Goal: Transaction & Acquisition: Obtain resource

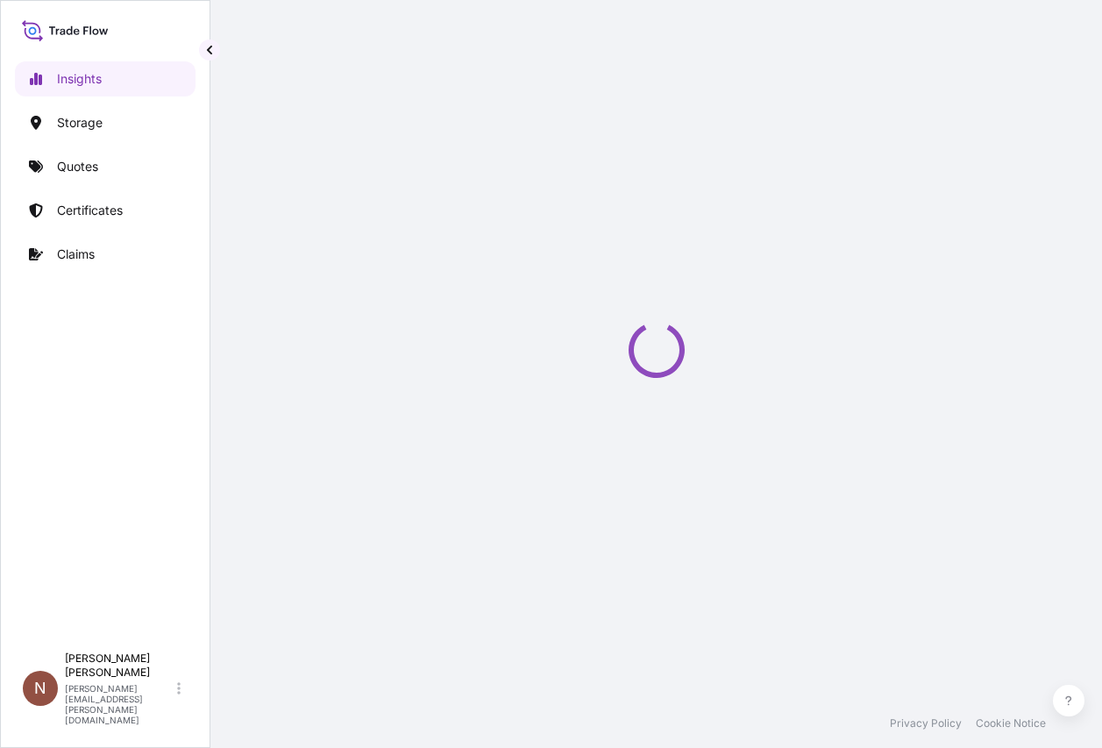
select select "2025"
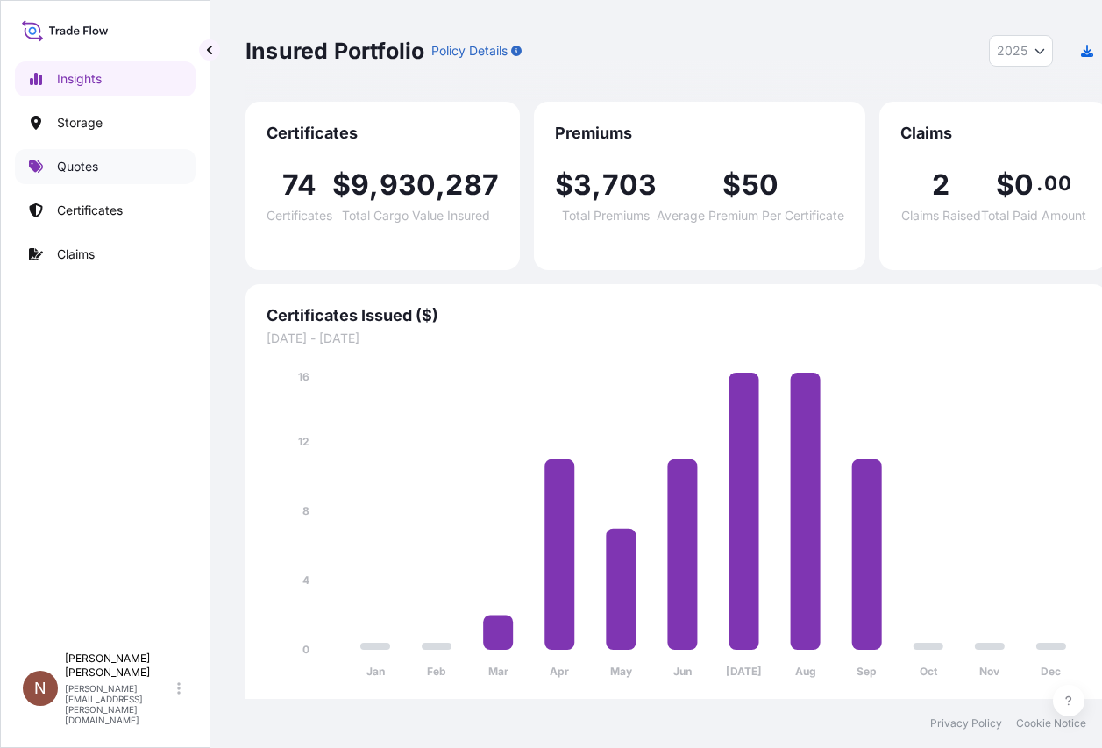
click at [105, 175] on link "Quotes" at bounding box center [105, 166] width 181 height 35
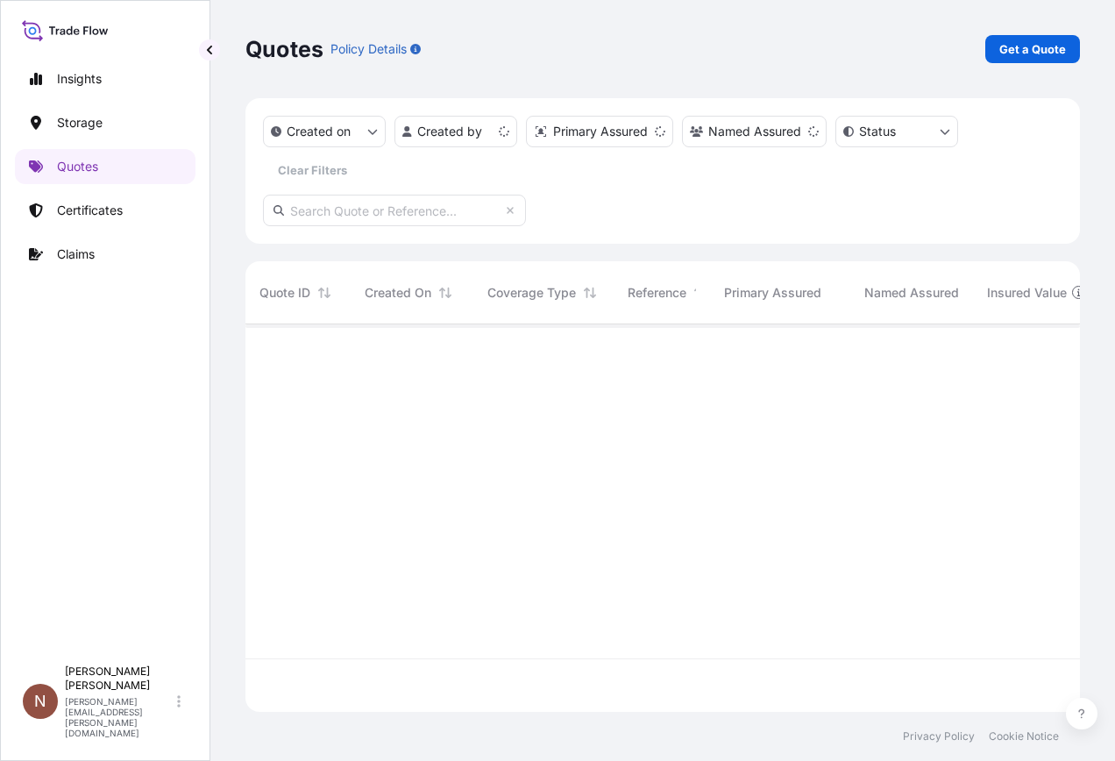
scroll to position [384, 822]
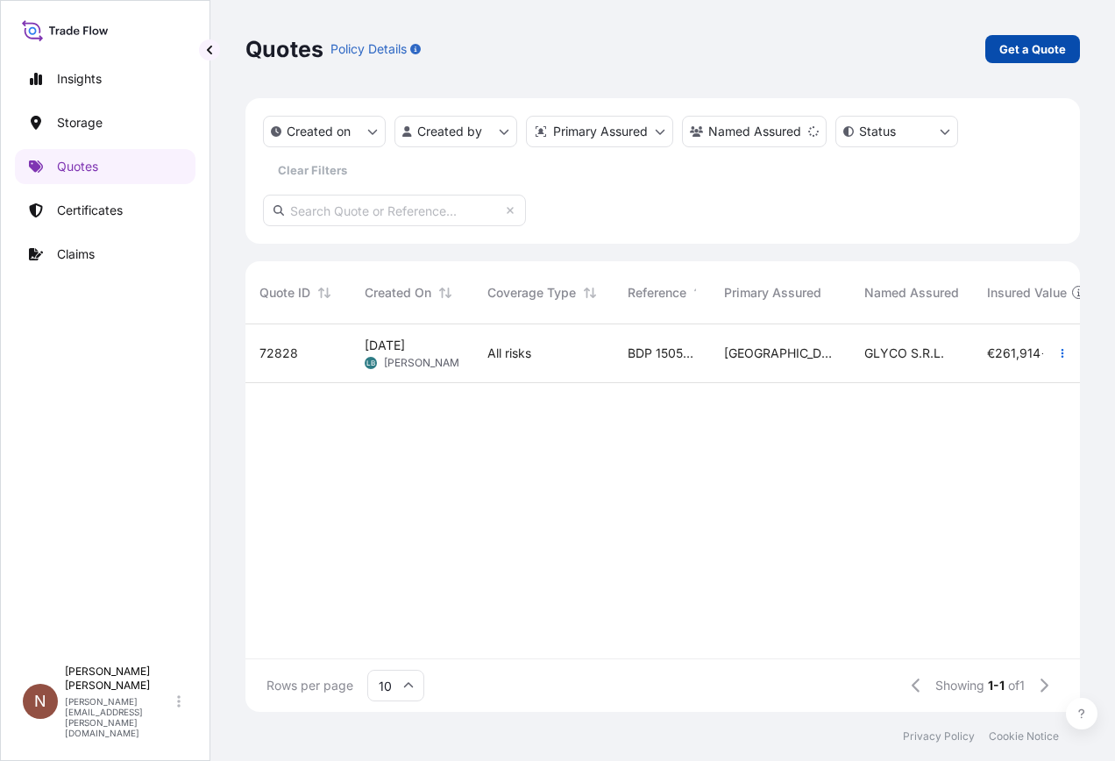
click at [1050, 48] on p "Get a Quote" at bounding box center [1033, 49] width 67 height 18
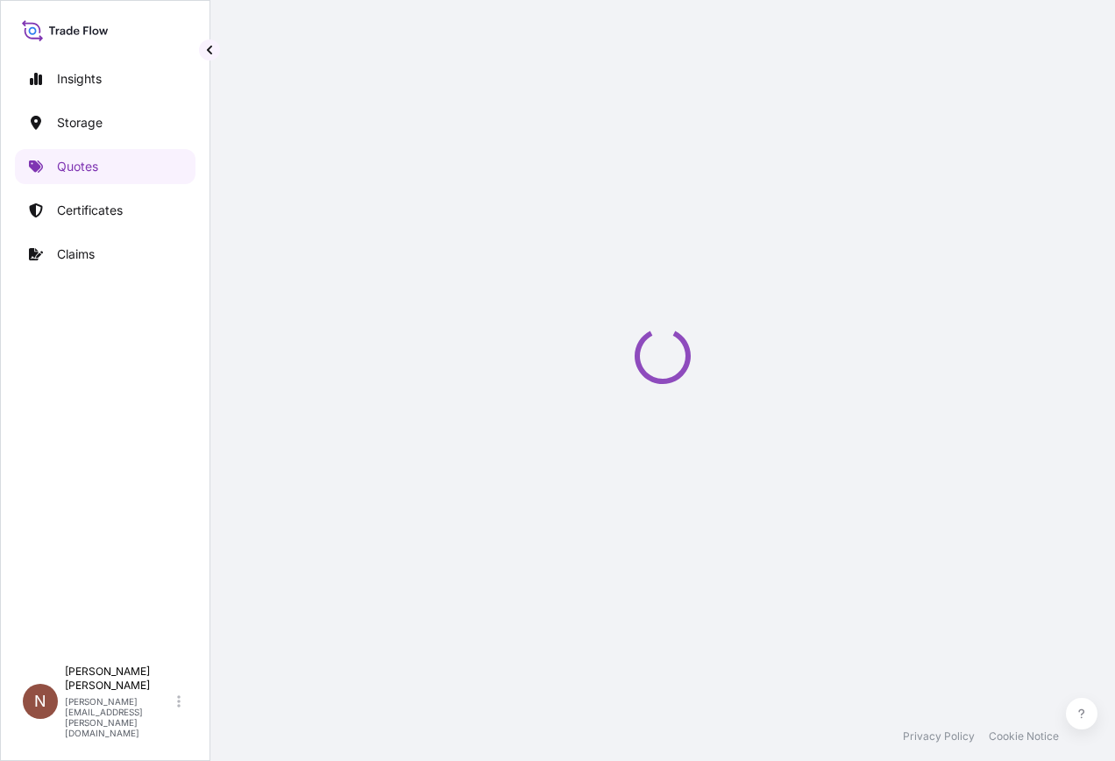
select select "Water"
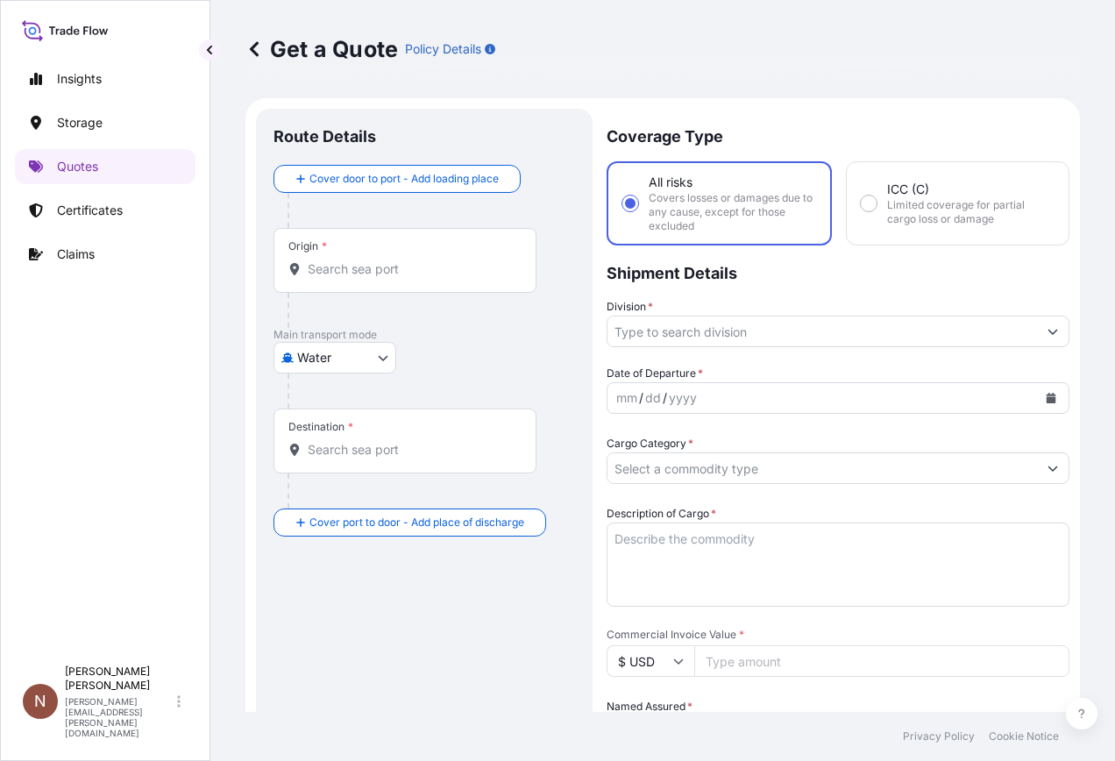
scroll to position [28, 0]
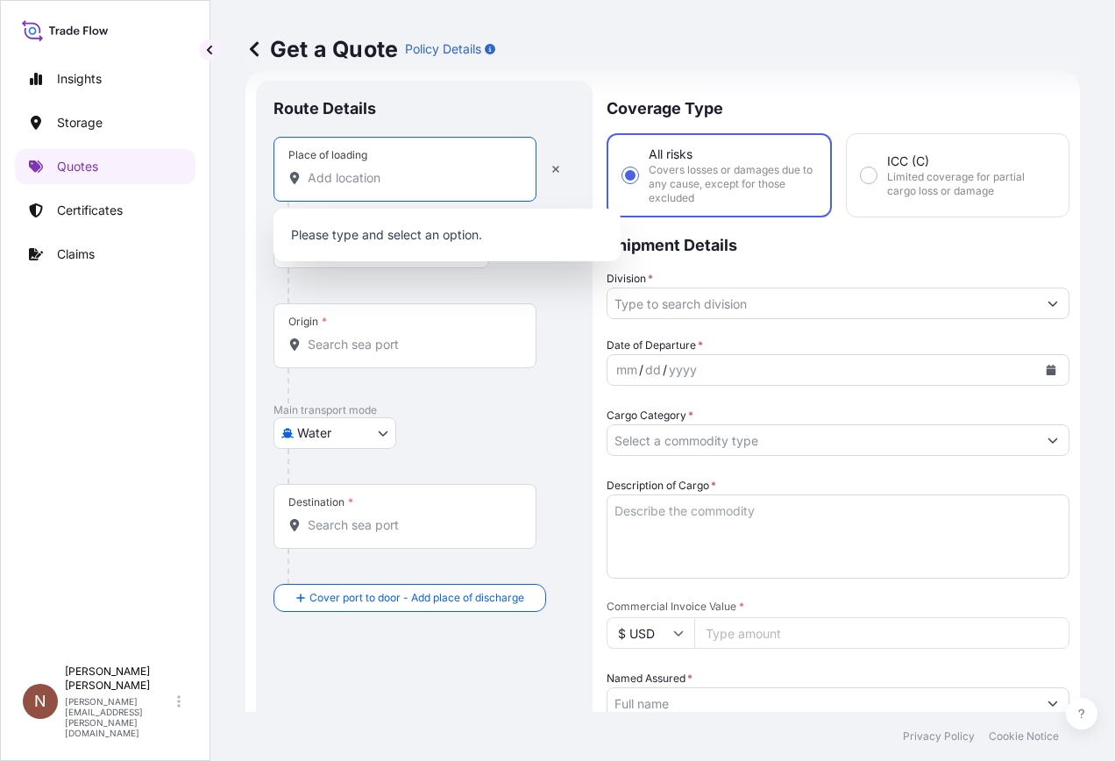
click at [341, 175] on input "Place of loading" at bounding box center [411, 178] width 207 height 18
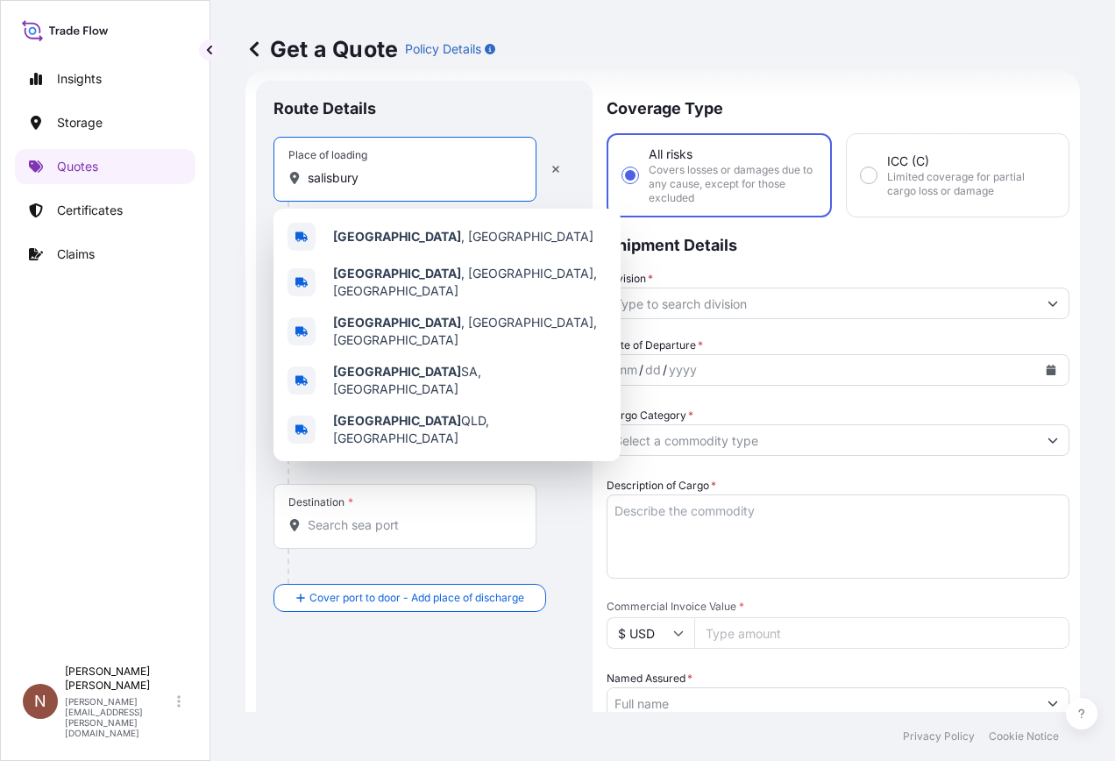
type input "salisbury"
click at [434, 118] on div "Route Details" at bounding box center [425, 117] width 302 height 39
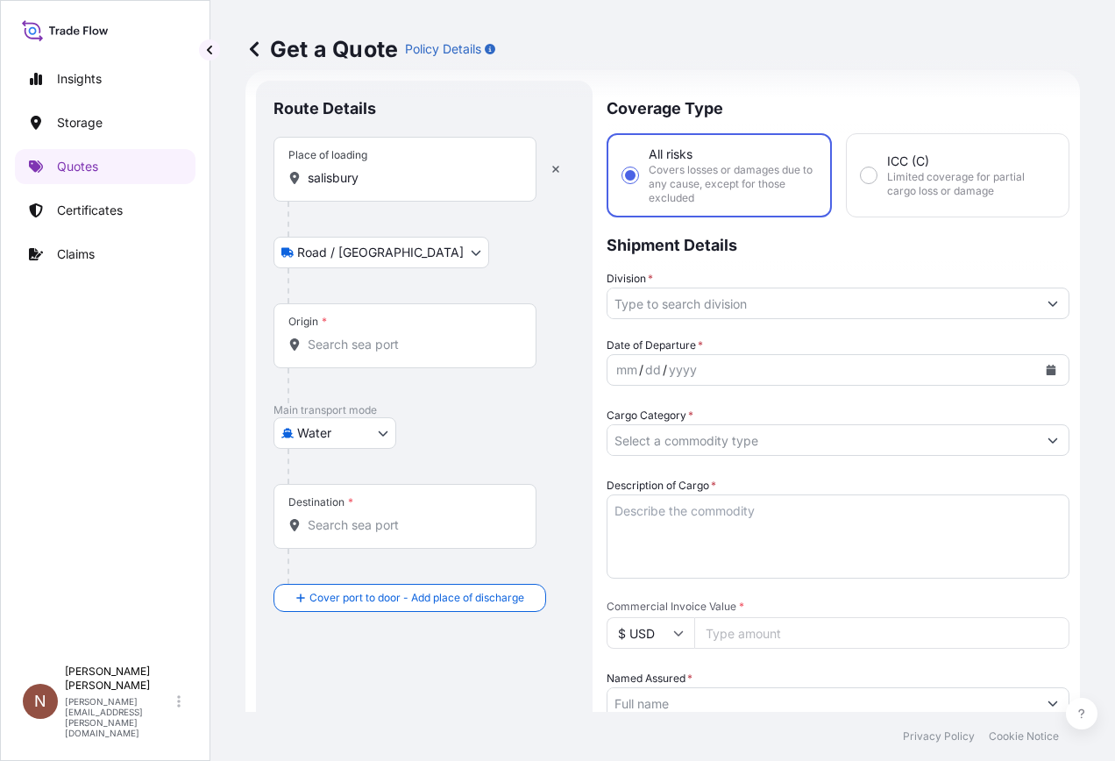
click at [251, 49] on icon at bounding box center [254, 48] width 9 height 15
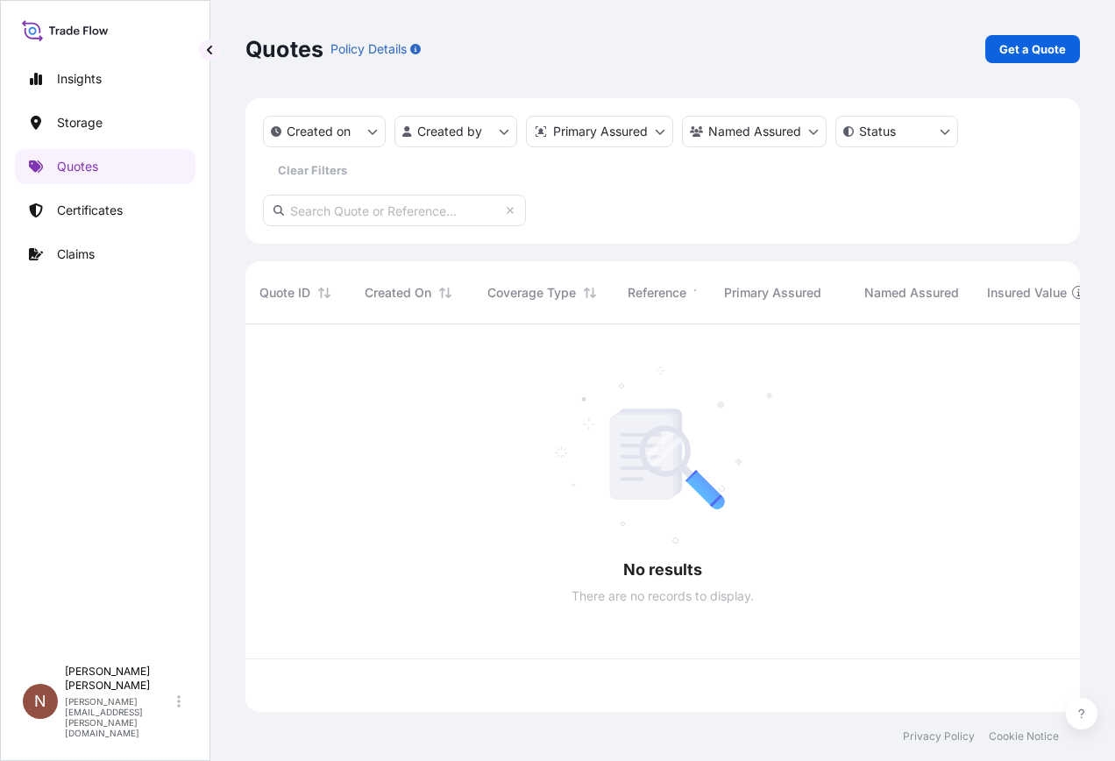
scroll to position [384, 822]
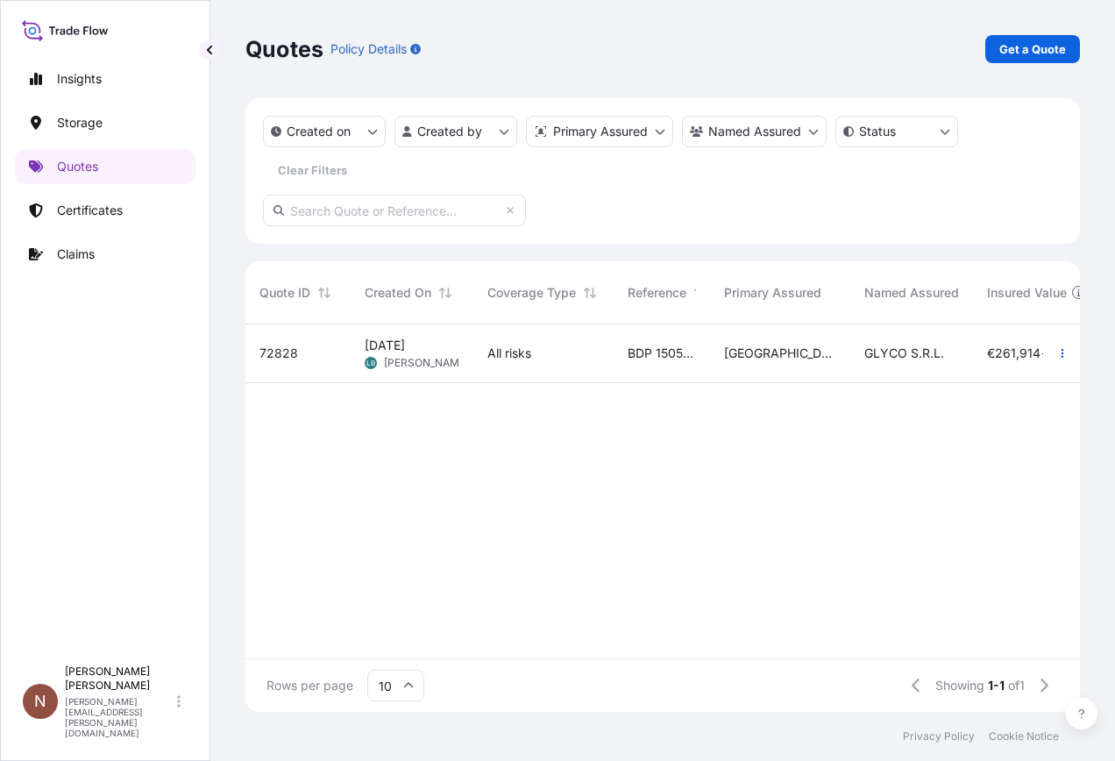
click at [101, 209] on p "Certificates" at bounding box center [90, 211] width 66 height 18
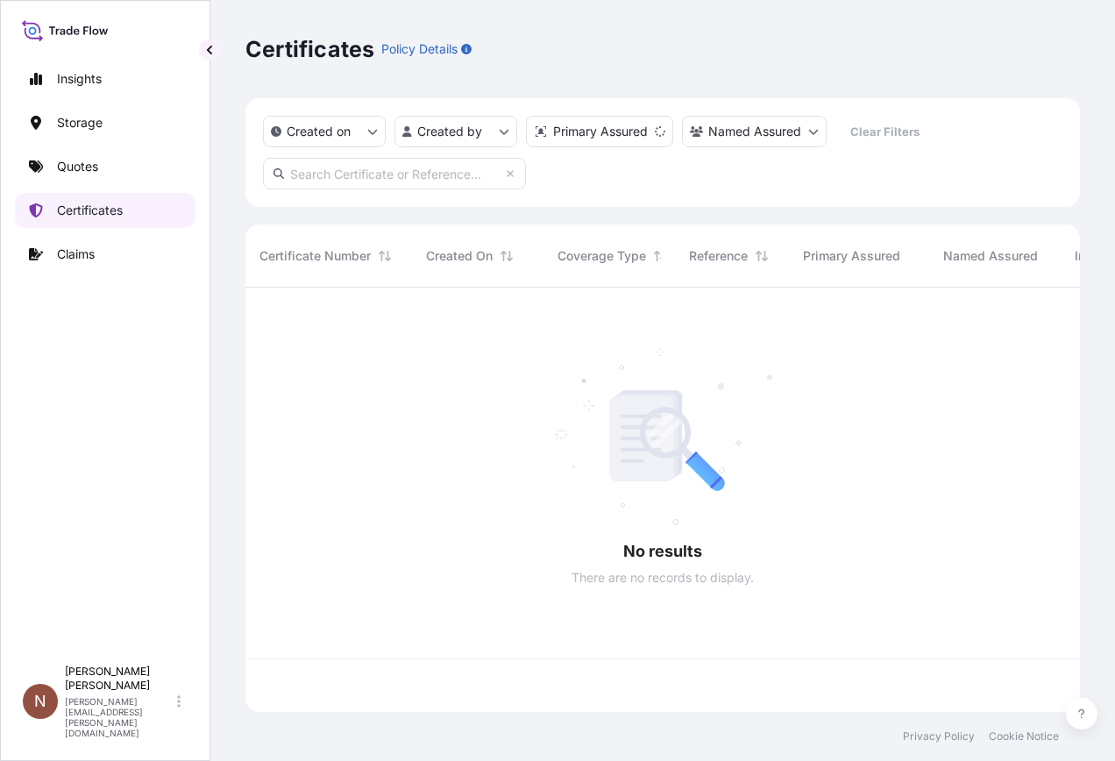
scroll to position [421, 822]
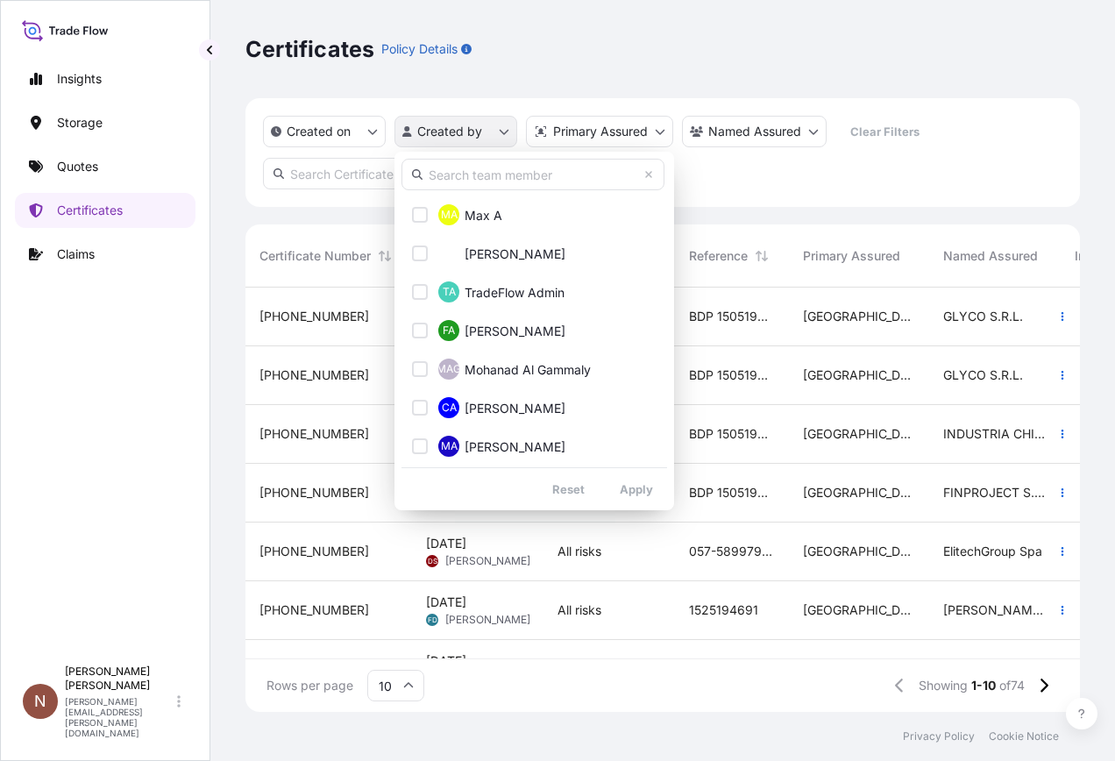
click at [461, 141] on html "Insights Storage Quotes Certificates Claims N [PERSON_NAME] [PERSON_NAME][EMAIL…" at bounding box center [557, 380] width 1115 height 761
click at [504, 169] on input "text" at bounding box center [533, 175] width 263 height 32
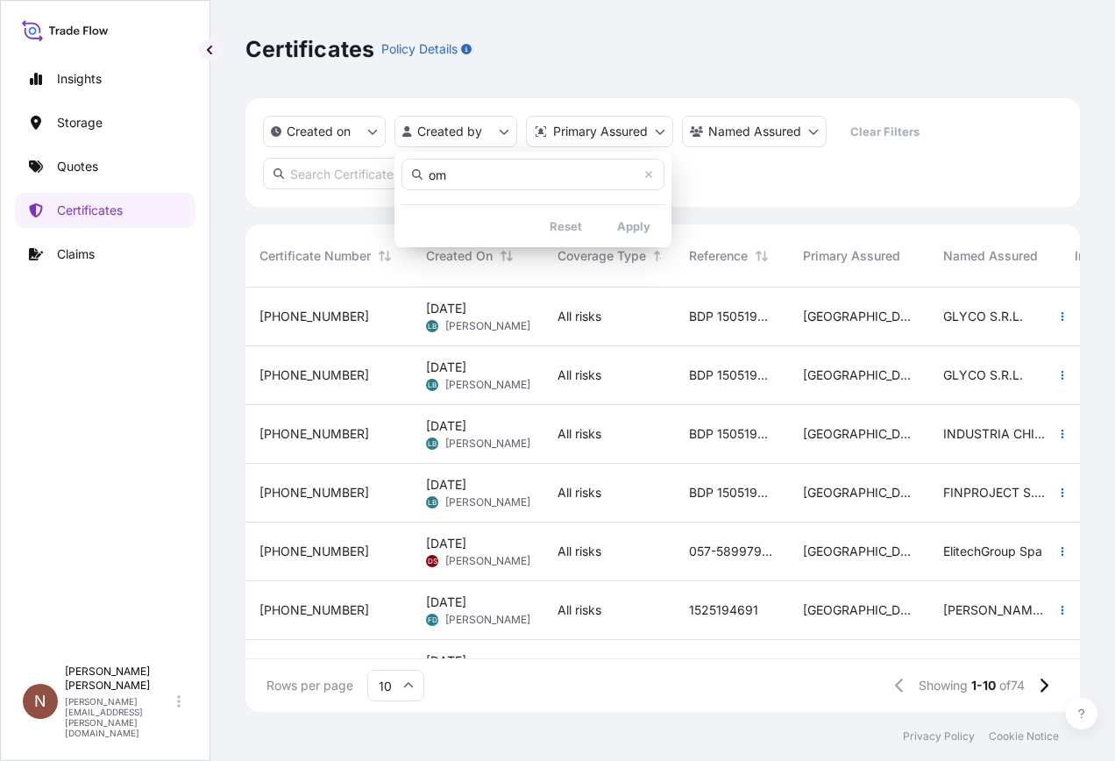
type input "o"
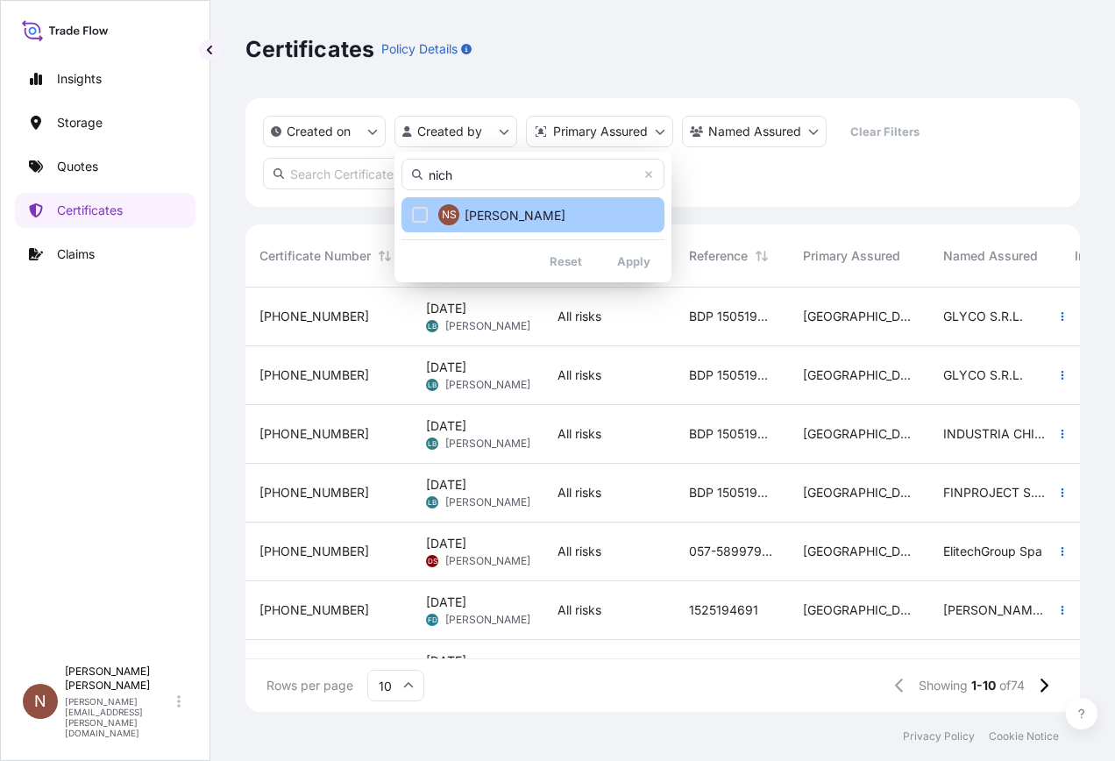
type input "nich"
click at [472, 215] on span "[PERSON_NAME]" at bounding box center [515, 216] width 101 height 18
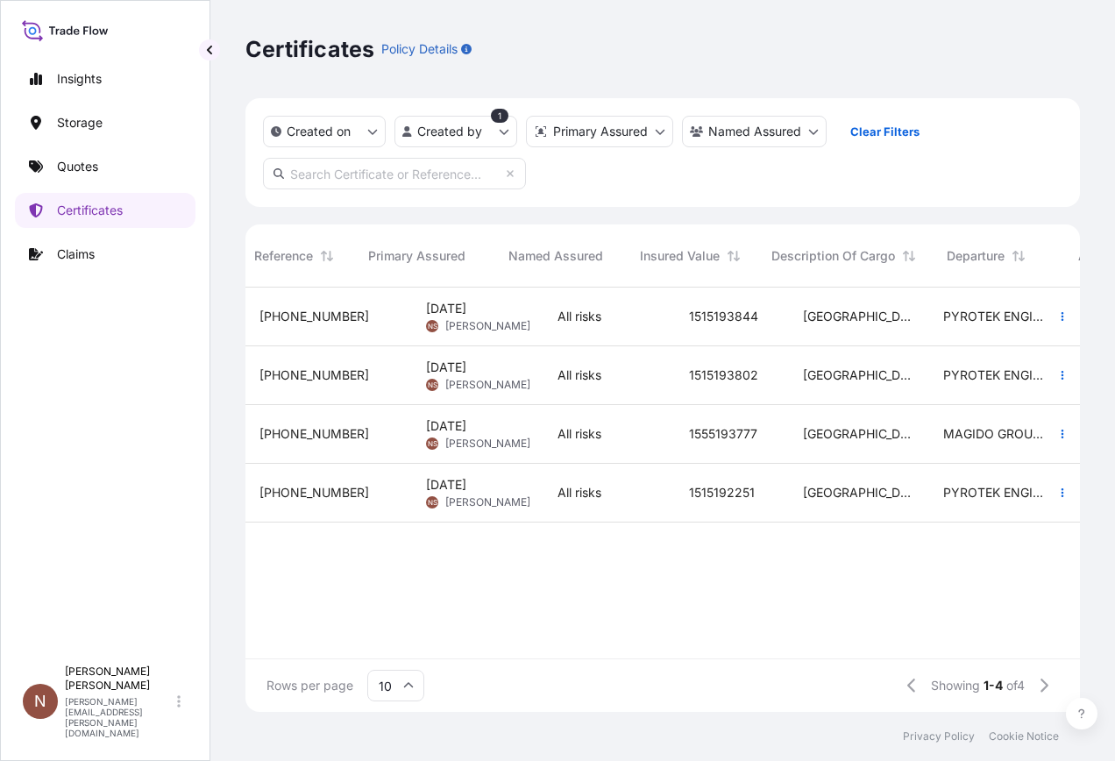
scroll to position [0, 665]
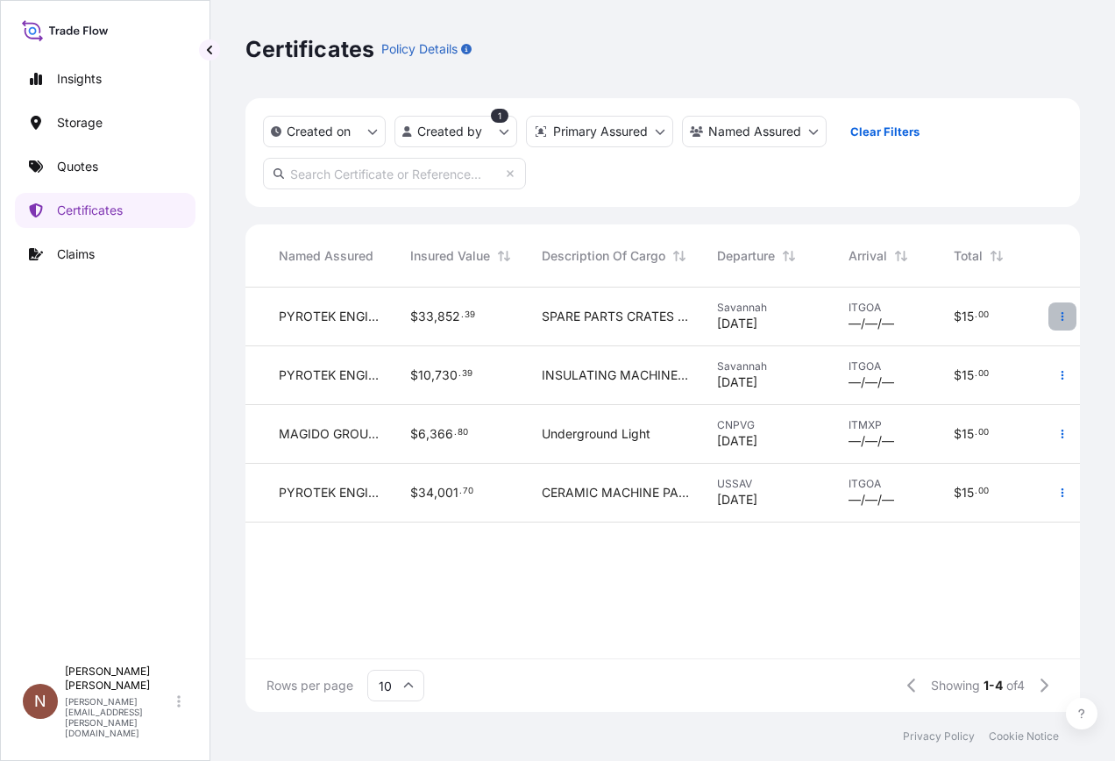
click at [1058, 319] on icon "button" at bounding box center [1062, 316] width 11 height 11
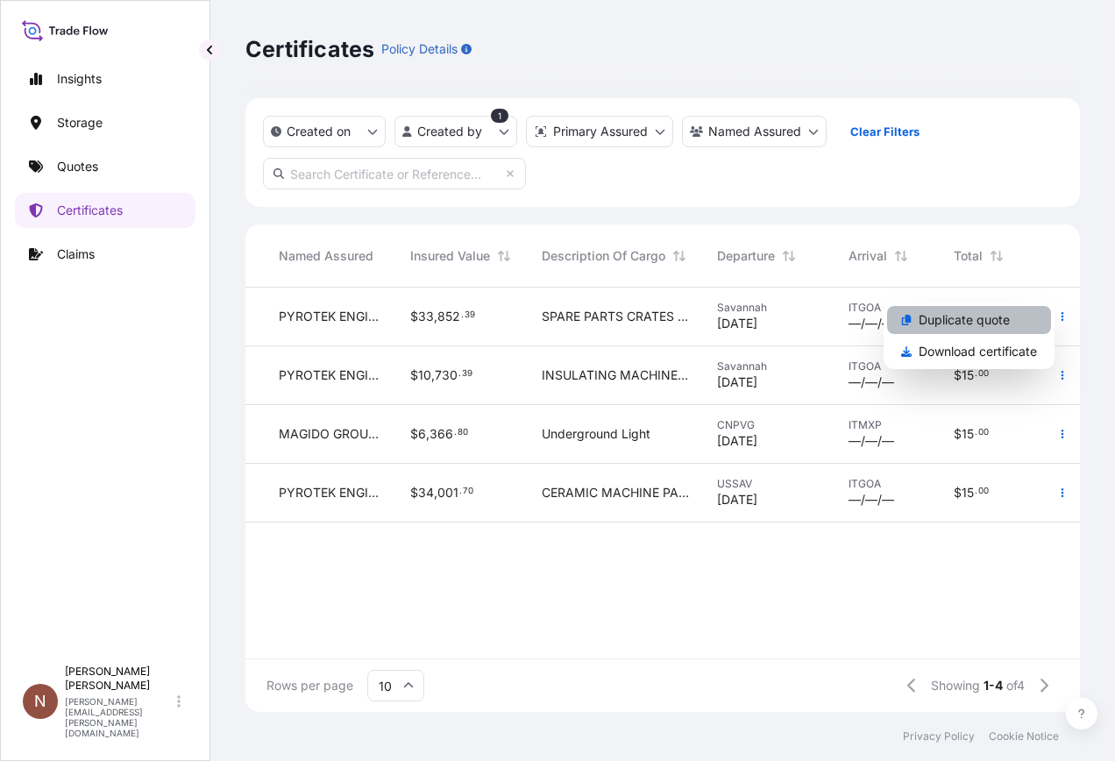
click at [1006, 319] on p "Duplicate quote" at bounding box center [964, 320] width 91 height 18
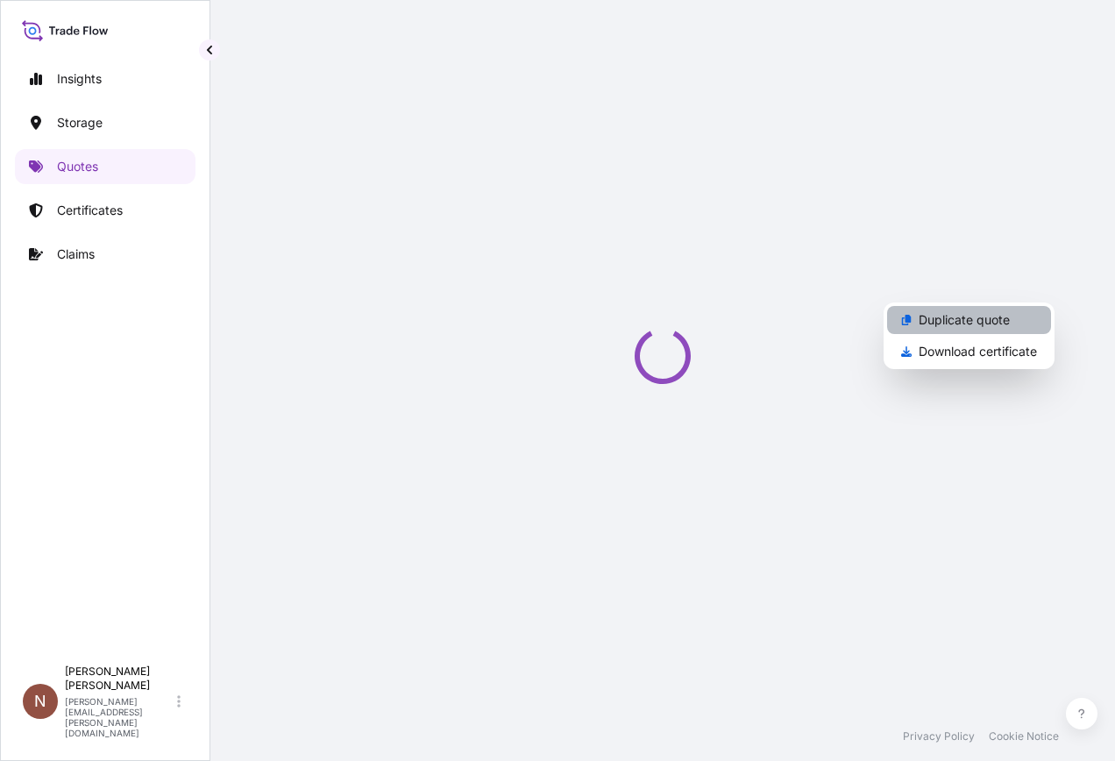
select select "Road / [GEOGRAPHIC_DATA]"
select select "Water"
select select "Road / [GEOGRAPHIC_DATA]"
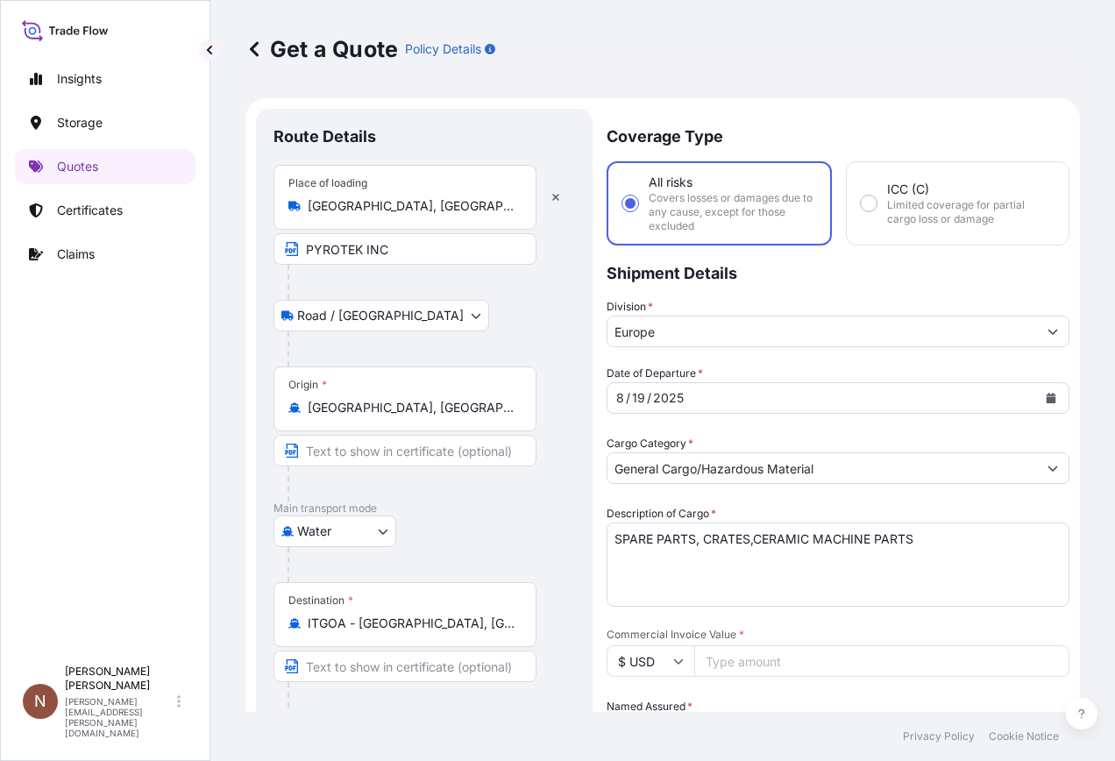
click at [719, 390] on div "[DATE]" at bounding box center [823, 398] width 430 height 32
click at [1047, 398] on icon "Calendar" at bounding box center [1052, 398] width 10 height 11
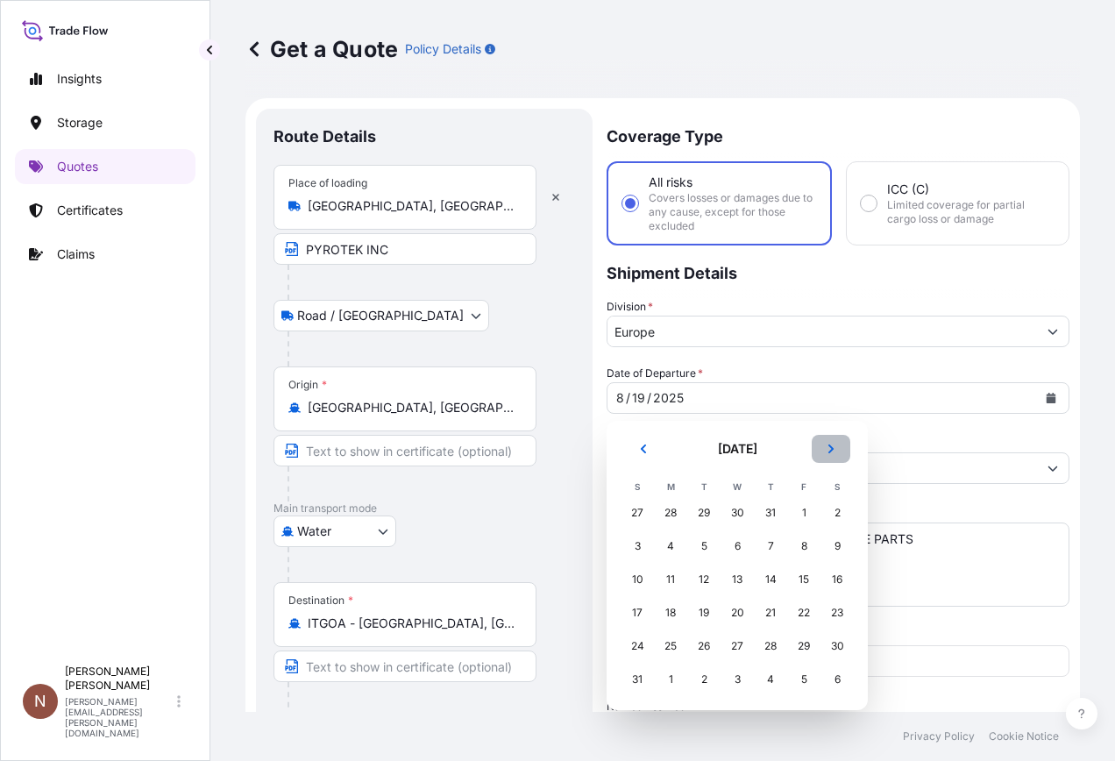
click at [830, 447] on icon "Next" at bounding box center [831, 449] width 5 height 9
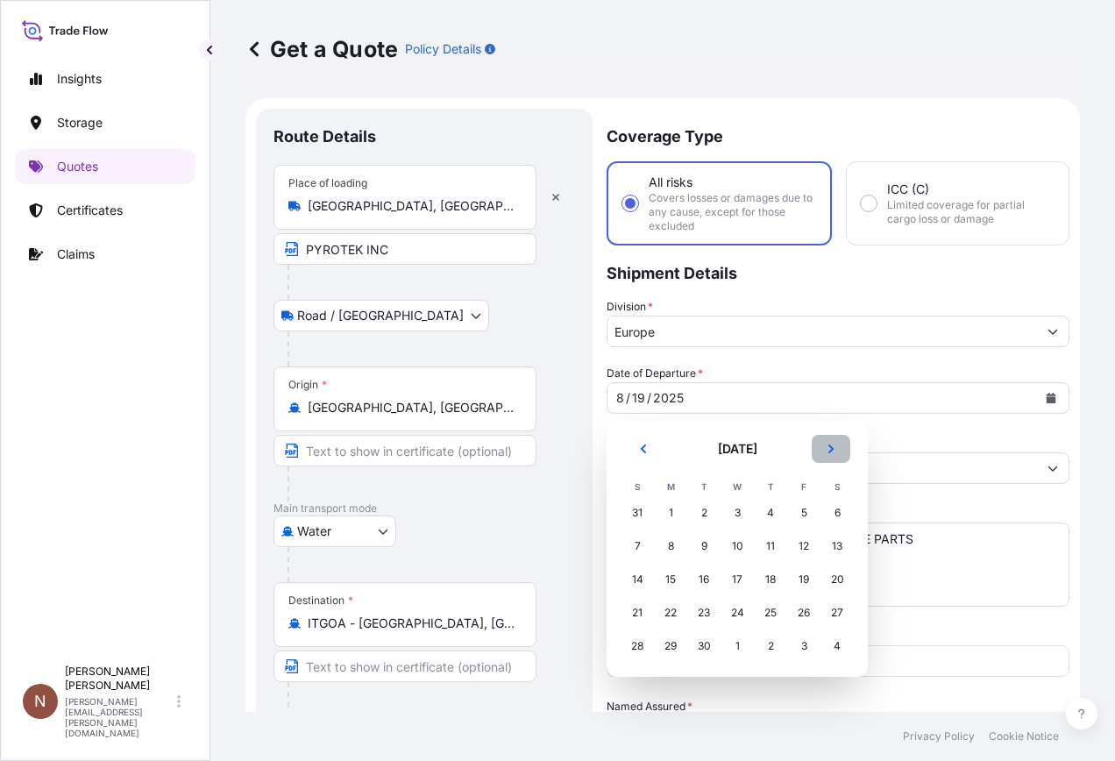
click at [830, 447] on icon "Next" at bounding box center [831, 449] width 5 height 9
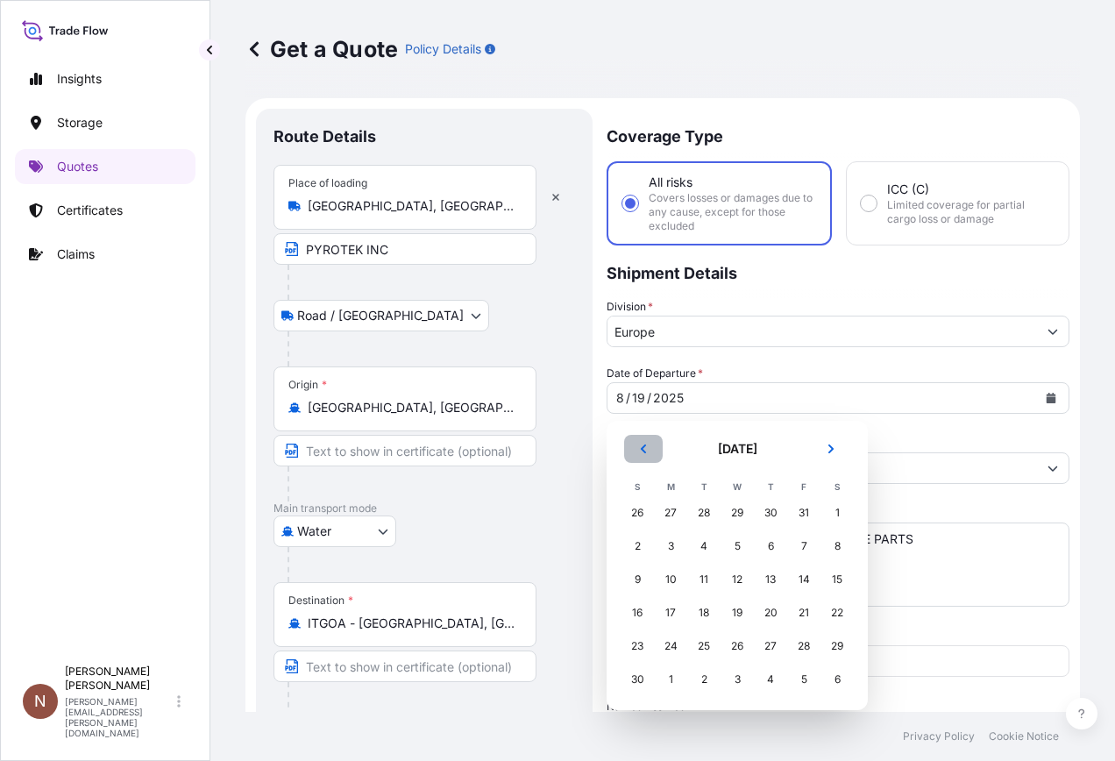
click at [652, 441] on button "Previous" at bounding box center [643, 449] width 39 height 28
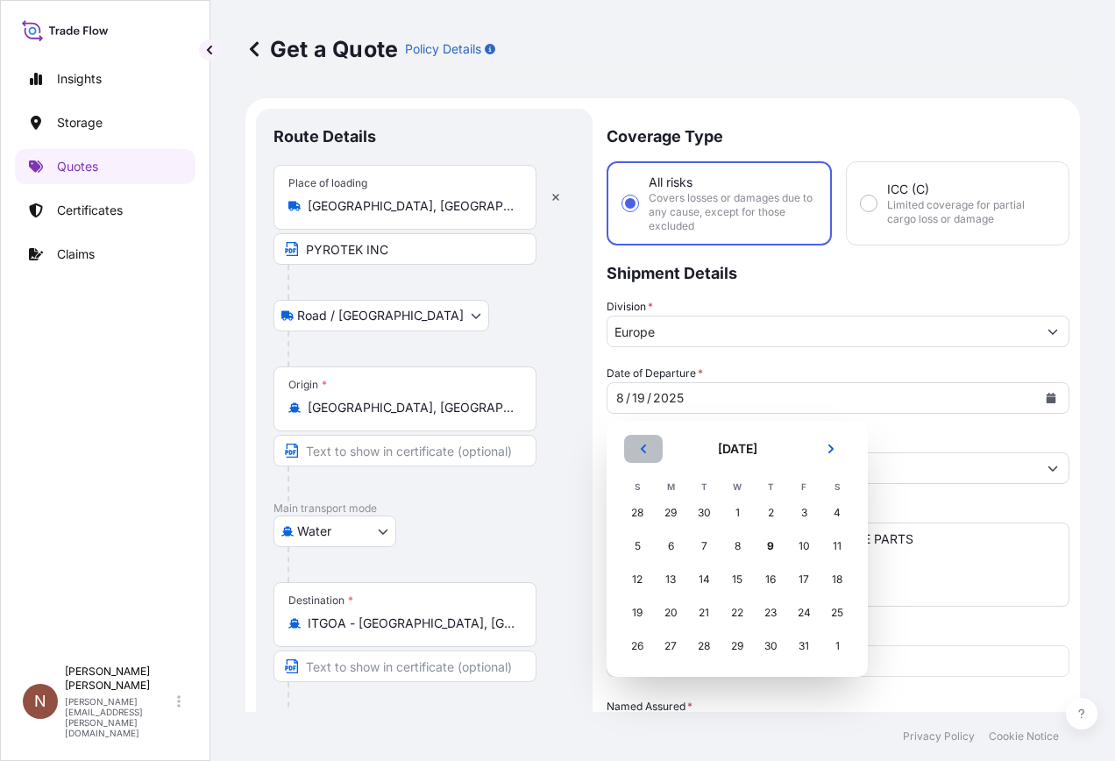
click at [652, 441] on button "Previous" at bounding box center [643, 449] width 39 height 28
click at [704, 611] on div "23" at bounding box center [704, 613] width 32 height 32
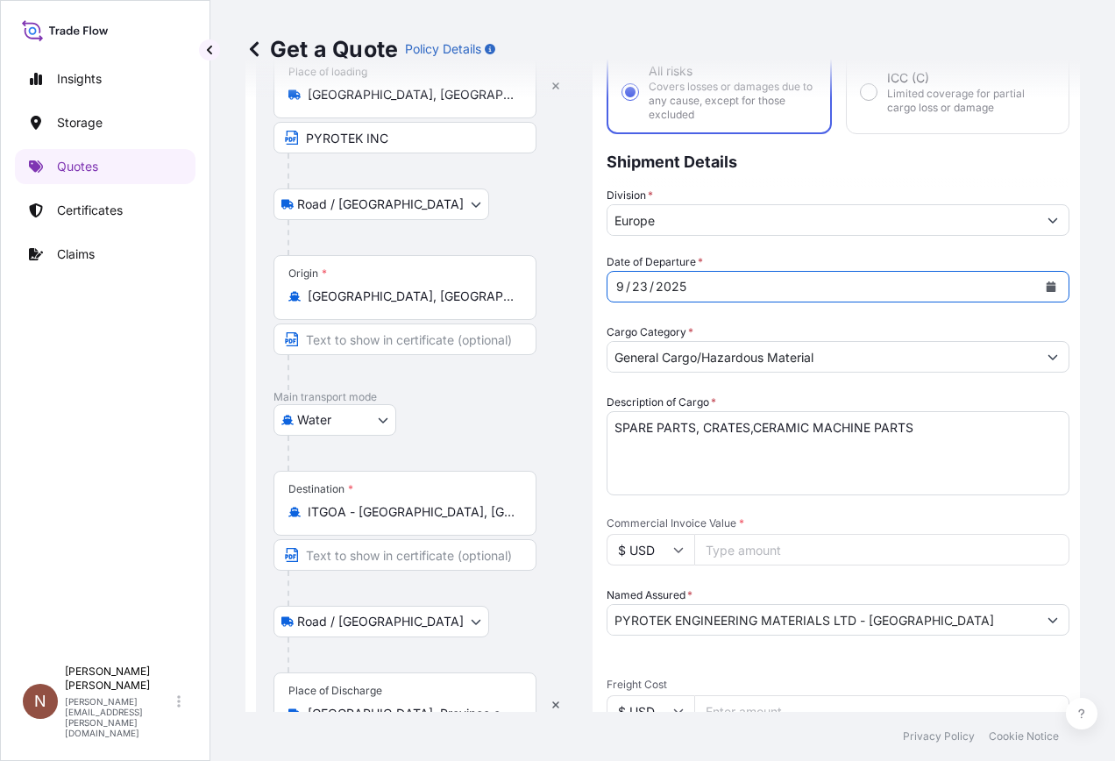
scroll to position [263, 0]
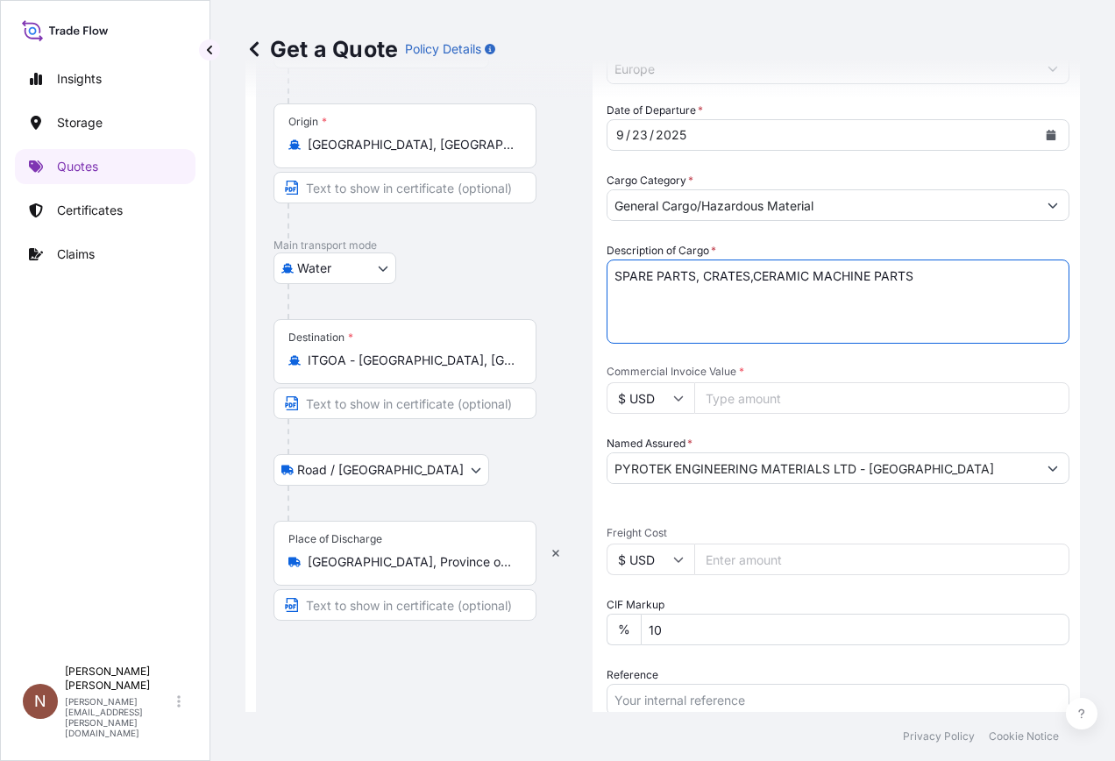
drag, startPoint x: 992, startPoint y: 272, endPoint x: 381, endPoint y: 259, distance: 611.3
click at [381, 259] on form "Route Details Place of loading [GEOGRAPHIC_DATA], [GEOGRAPHIC_DATA], [GEOGRAPHI…" at bounding box center [663, 451] width 835 height 1232
click at [812, 274] on textarea "SPARE PARTS, CRATES,CERAMIC MACHINE PARTS" at bounding box center [838, 302] width 463 height 84
type textarea "SPARE PARTS, CRATES, CERAMIC MACHINE PARTS"
click at [765, 401] on input "Commercial Invoice Value *" at bounding box center [881, 398] width 375 height 32
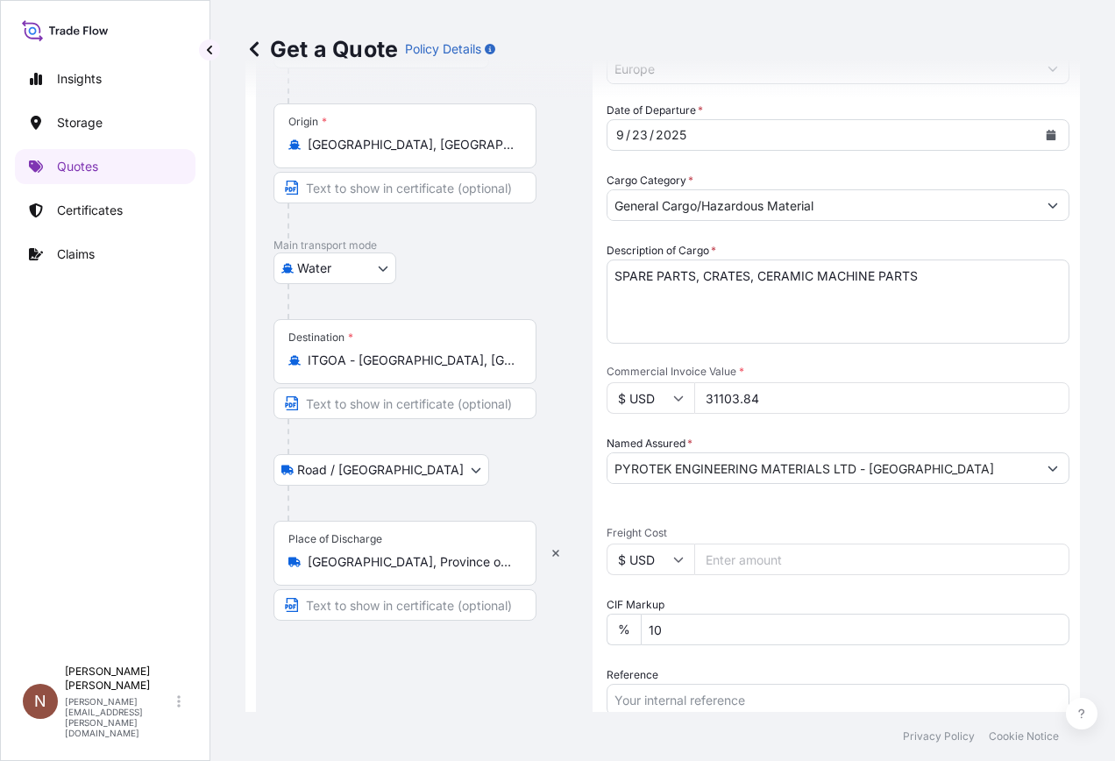
type input "31103.84"
click at [789, 509] on div "Date of Departure * [DATE] Cargo Category * General Cargo/Hazardous Material De…" at bounding box center [838, 514] width 463 height 824
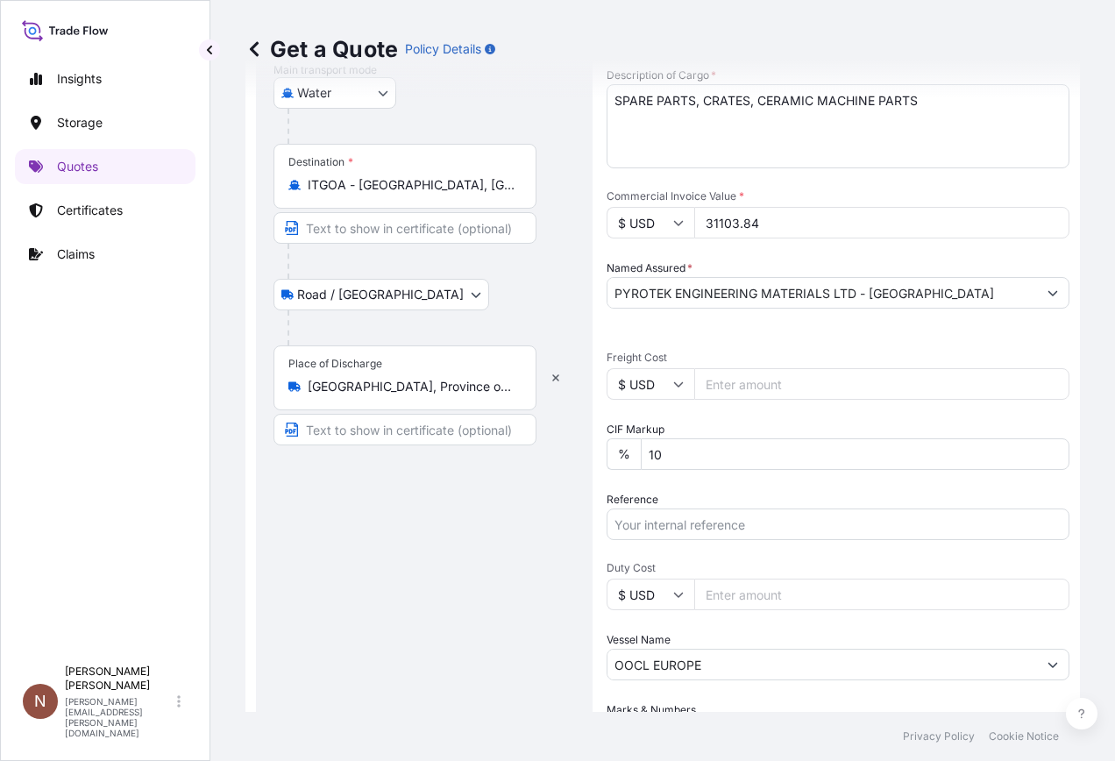
click at [741, 379] on input "Freight Cost" at bounding box center [881, 384] width 375 height 32
click at [753, 589] on input "Duty Cost" at bounding box center [881, 595] width 375 height 32
click at [768, 374] on input "Freight Cost" at bounding box center [881, 384] width 375 height 32
type input "910"
click at [722, 496] on div "Reference" at bounding box center [838, 515] width 463 height 49
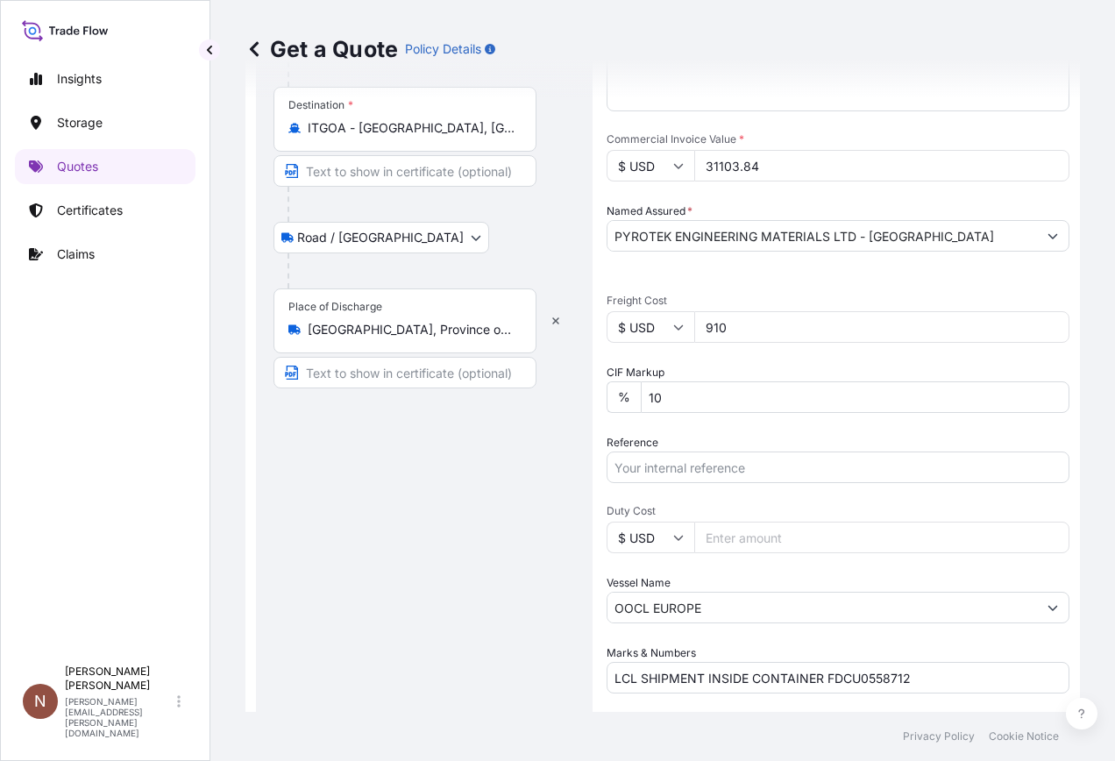
scroll to position [526, 0]
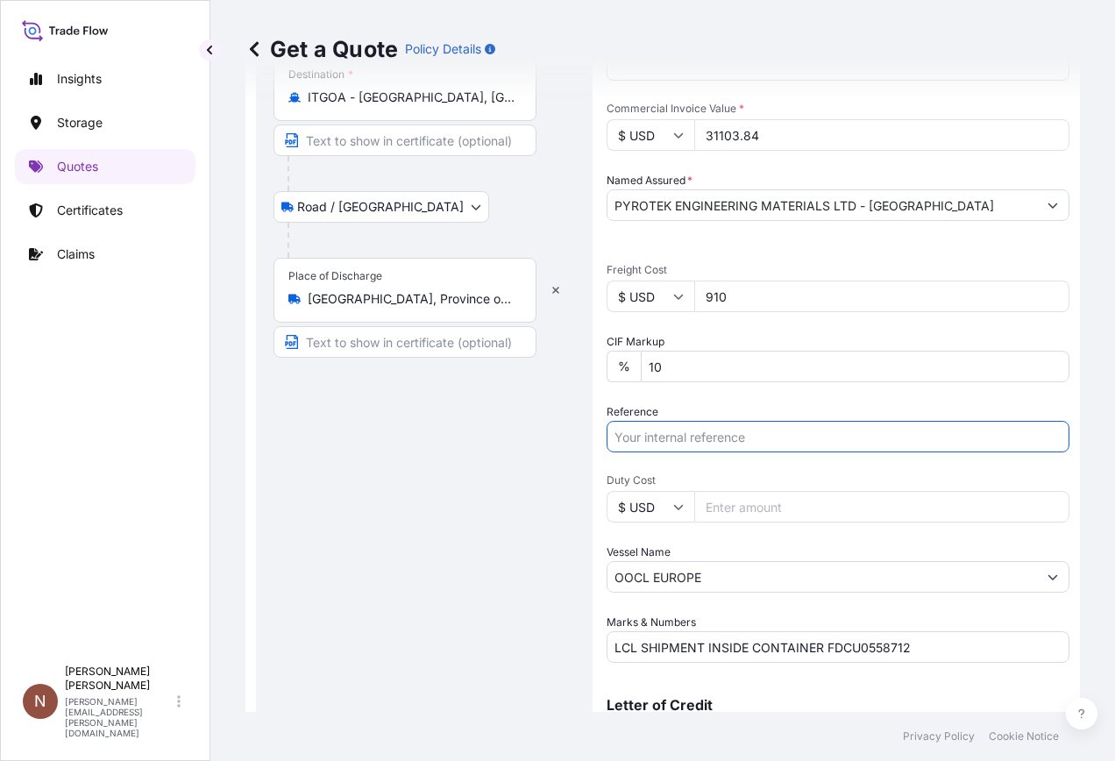
click at [770, 440] on input "Reference" at bounding box center [838, 437] width 463 height 32
type input "1515195157"
click at [513, 444] on div "Route Details Place of loading [GEOGRAPHIC_DATA], [GEOGRAPHIC_DATA], [GEOGRAPHI…" at bounding box center [425, 188] width 302 height 1176
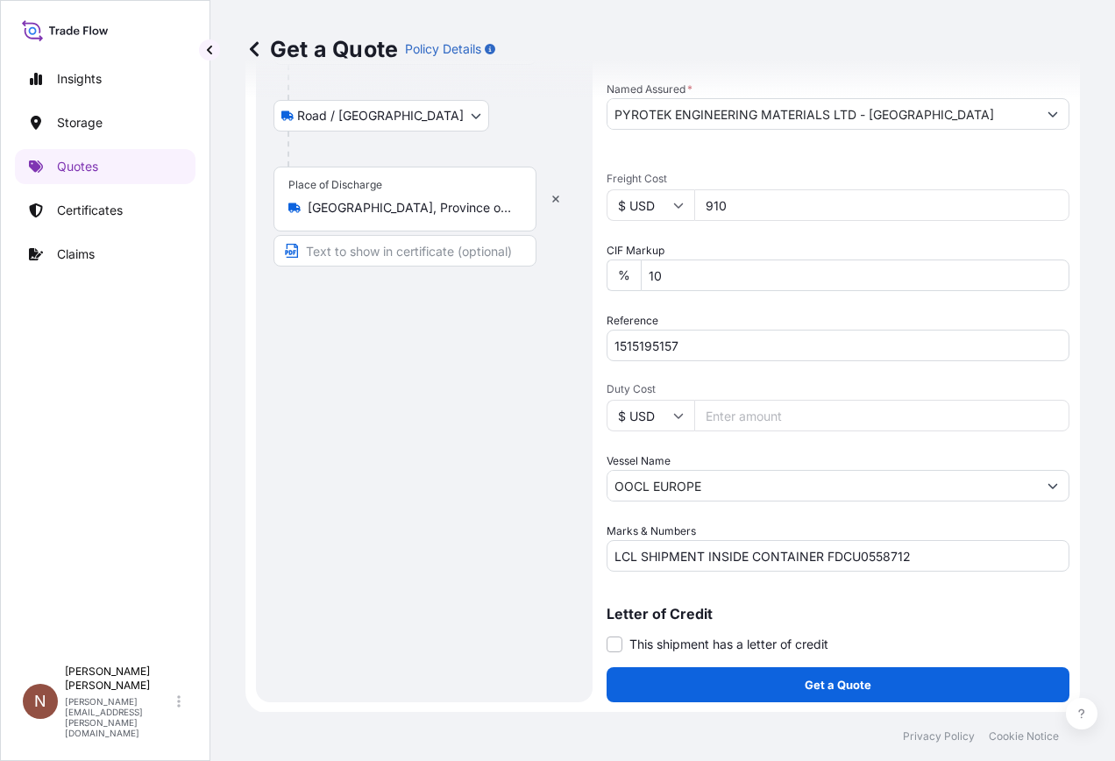
scroll to position [618, 0]
click at [773, 481] on input "OOCL EUROPE" at bounding box center [823, 485] width 430 height 32
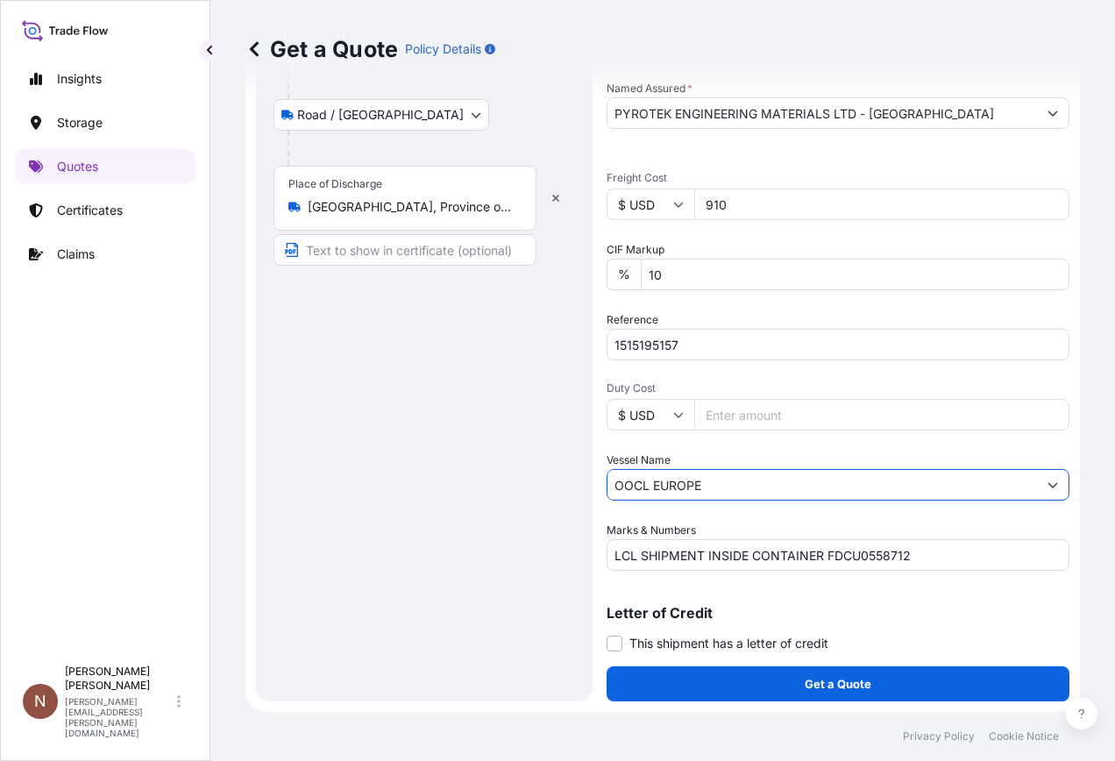
drag, startPoint x: 814, startPoint y: 482, endPoint x: 613, endPoint y: 472, distance: 201.1
click at [613, 472] on input "OOCL EUROPE" at bounding box center [823, 485] width 430 height 32
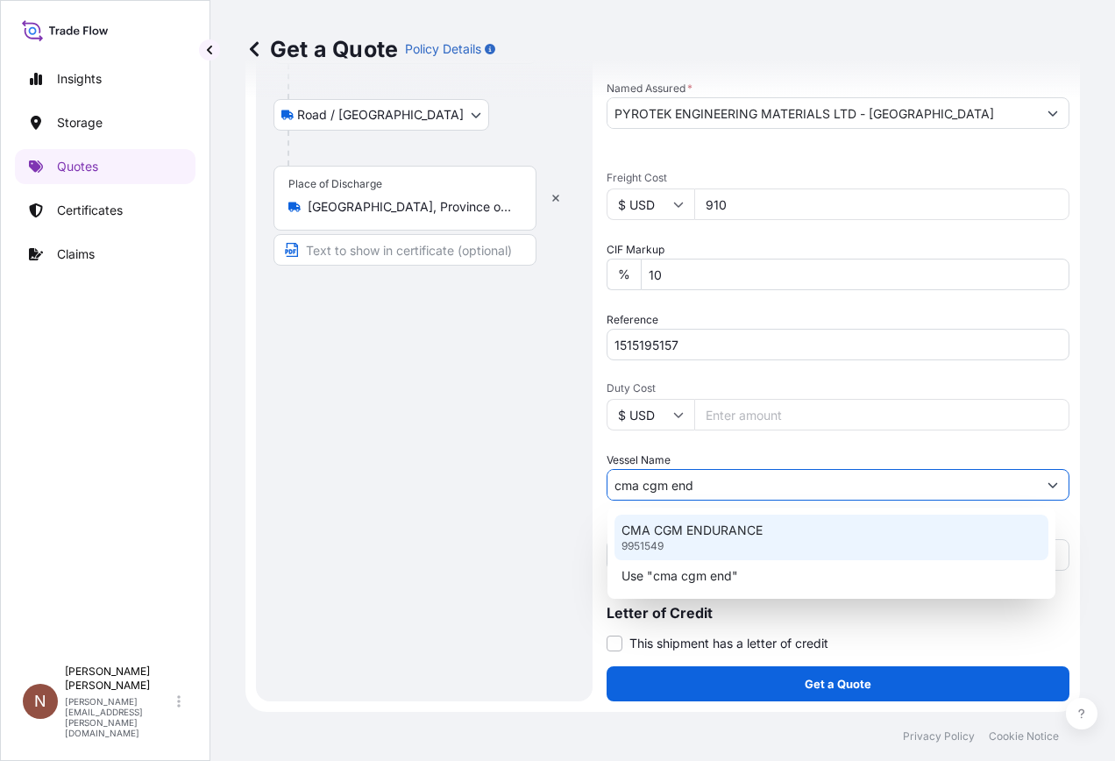
click at [683, 532] on p "CMA CGM ENDURANCE" at bounding box center [692, 531] width 141 height 18
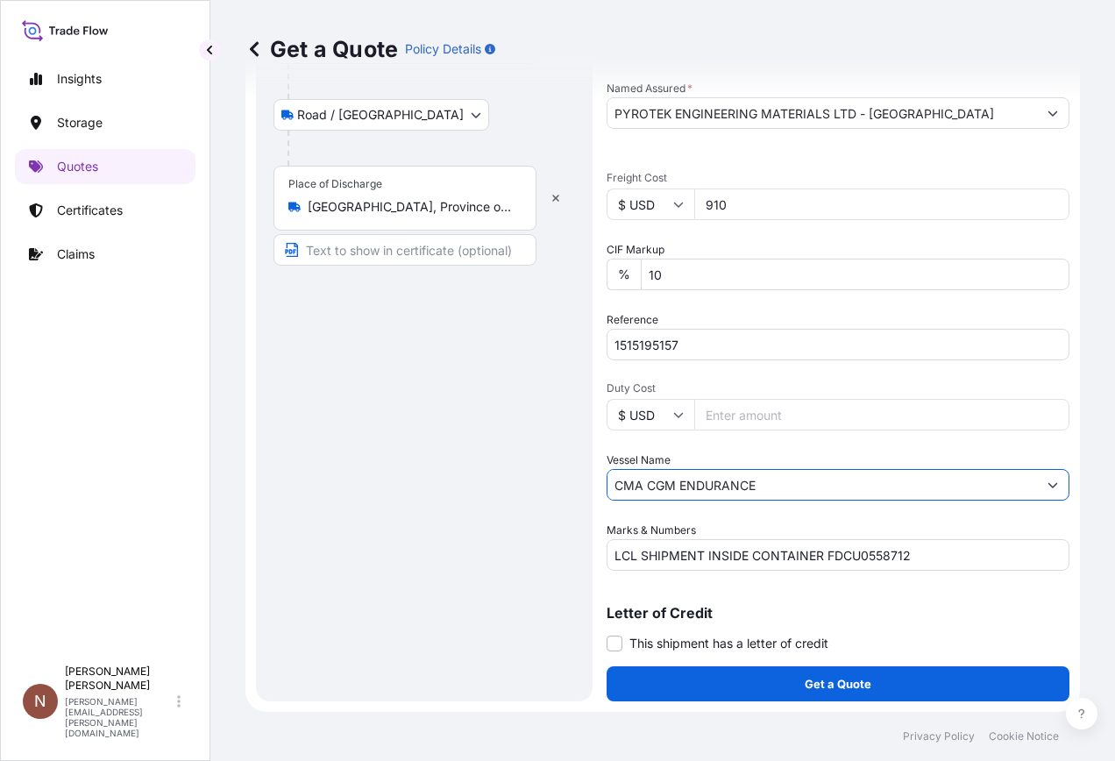
type input "CMA CGM ENDURANCE"
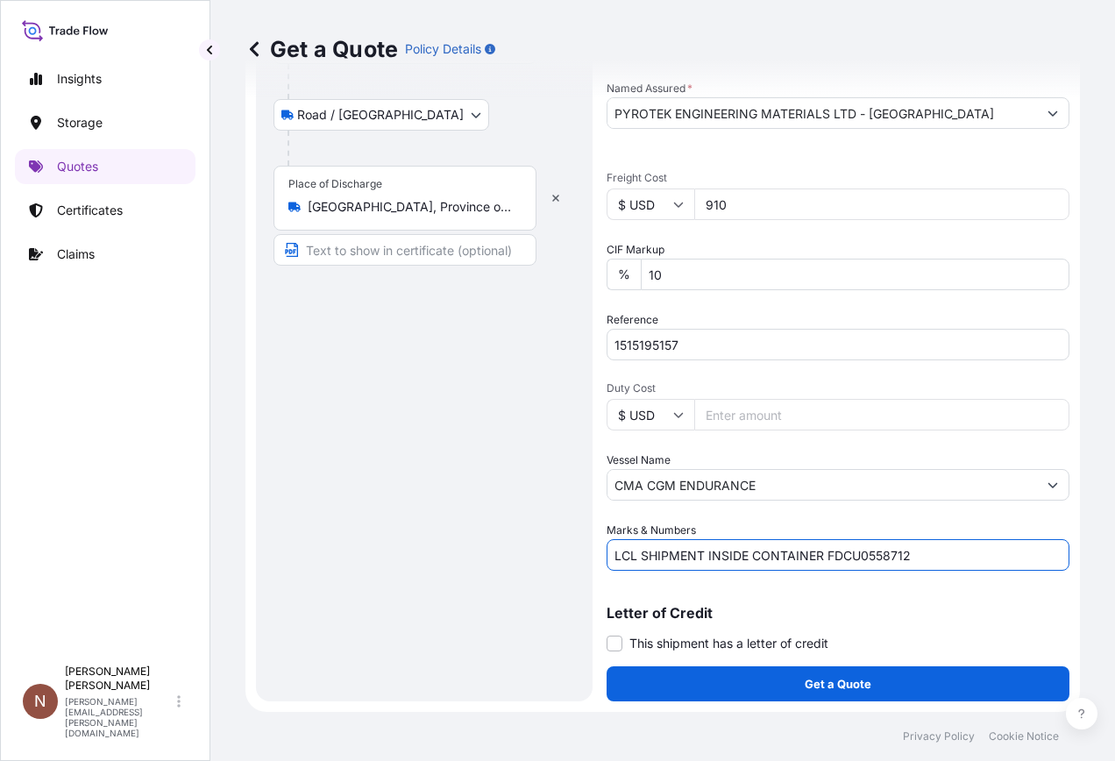
drag, startPoint x: 948, startPoint y: 564, endPoint x: 826, endPoint y: 553, distance: 122.3
click at [826, 553] on input "LCL SHIPMENT INSIDE CONTAINER FDCU0558712" at bounding box center [838, 555] width 463 height 32
type input "LCL SHIPMENT INSIDE CONTAINER TEMU7414883"
click at [318, 552] on div "Route Details Place of loading [GEOGRAPHIC_DATA], [GEOGRAPHIC_DATA], [GEOGRAPHI…" at bounding box center [425, 96] width 302 height 1176
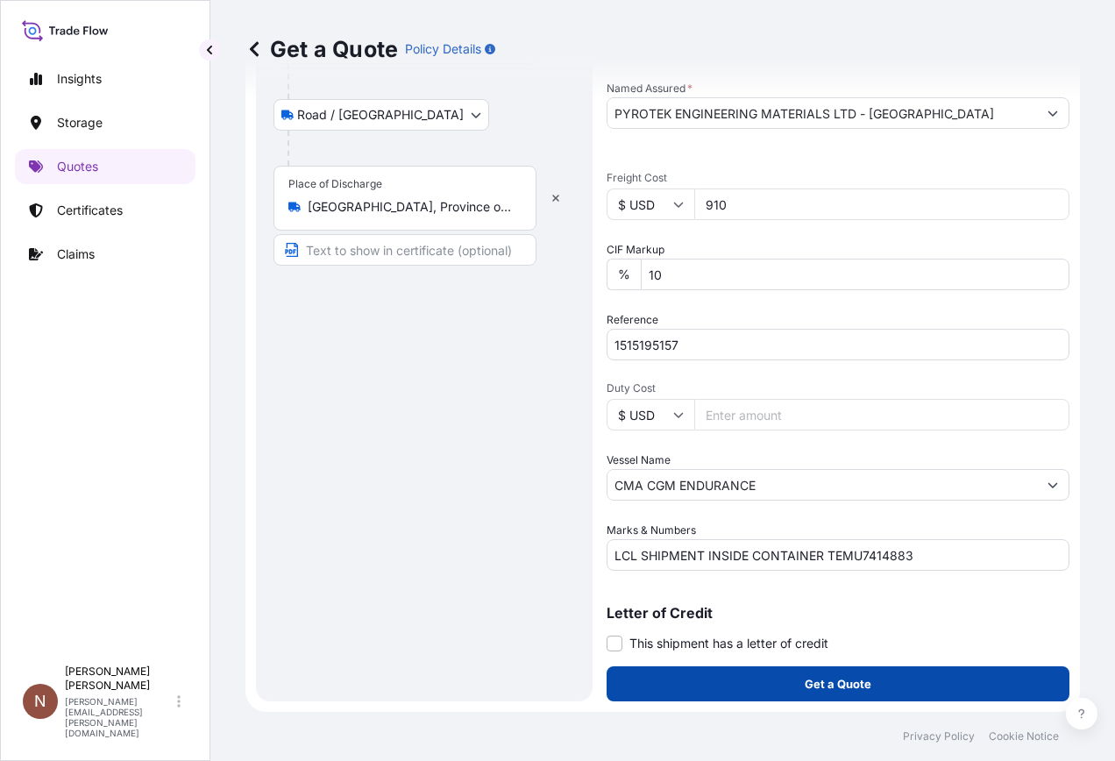
click at [805, 682] on p "Get a Quote" at bounding box center [838, 684] width 67 height 18
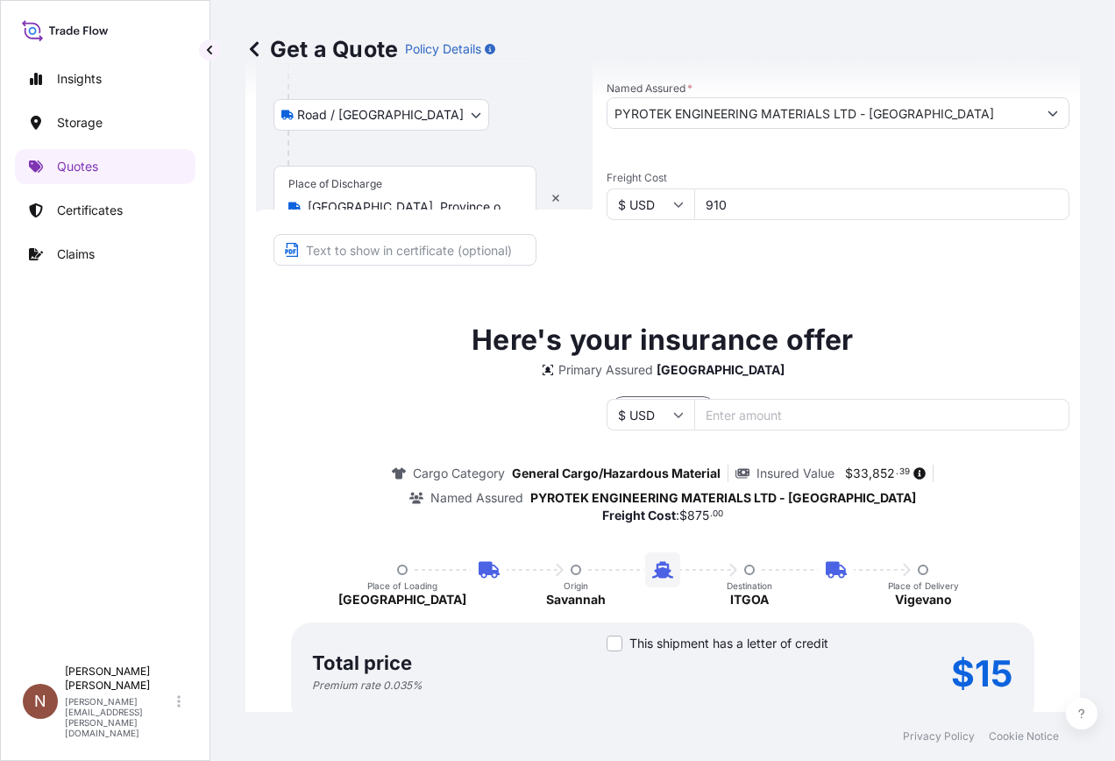
scroll to position [740, 0]
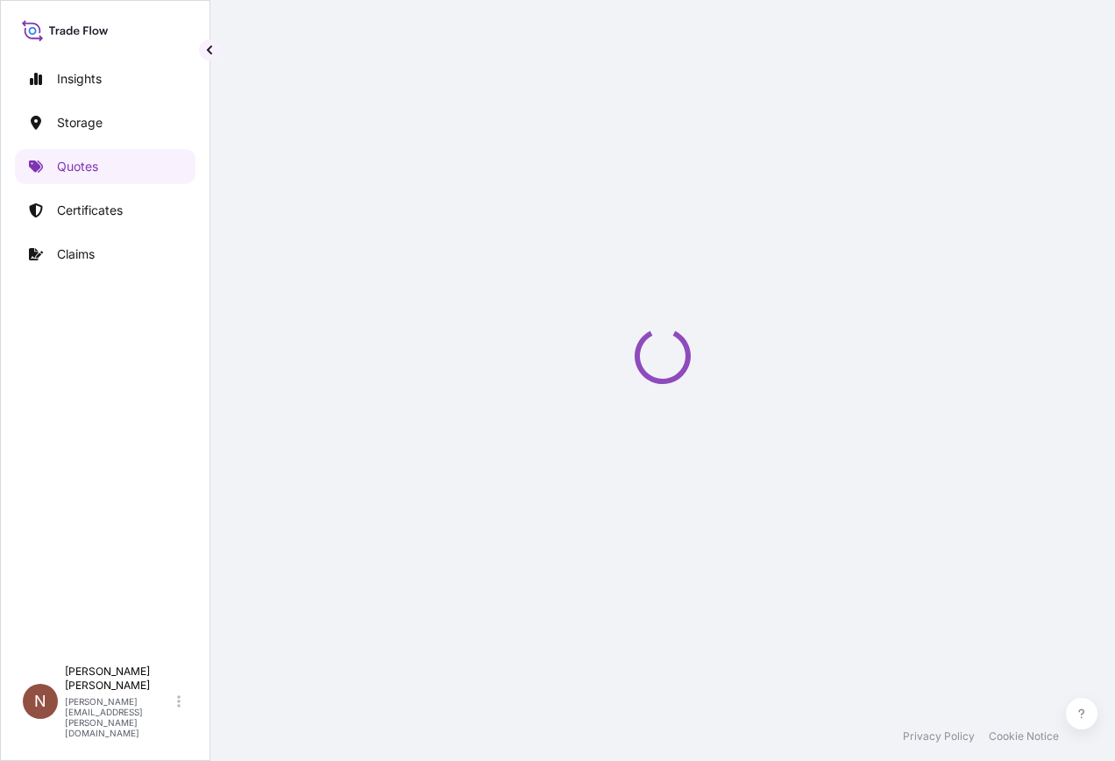
select select "Road / [GEOGRAPHIC_DATA]"
select select "Water"
select select "Road / [GEOGRAPHIC_DATA]"
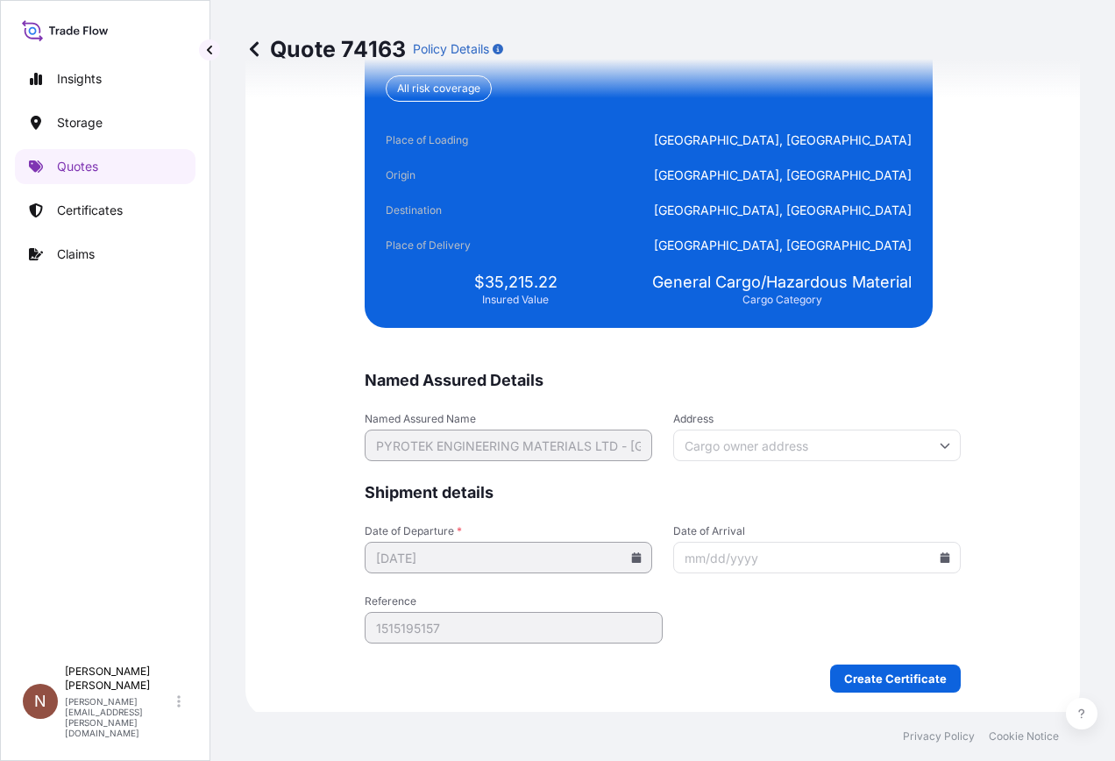
scroll to position [4291, 0]
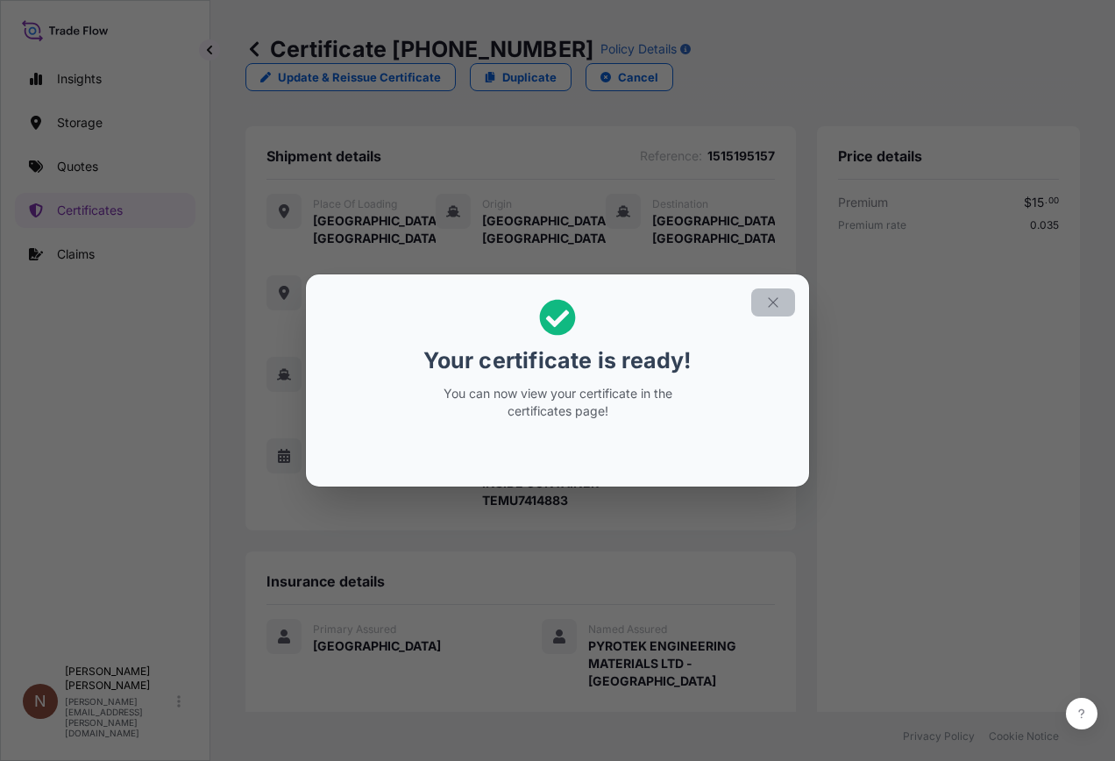
click at [770, 298] on icon "button" at bounding box center [773, 303] width 16 height 16
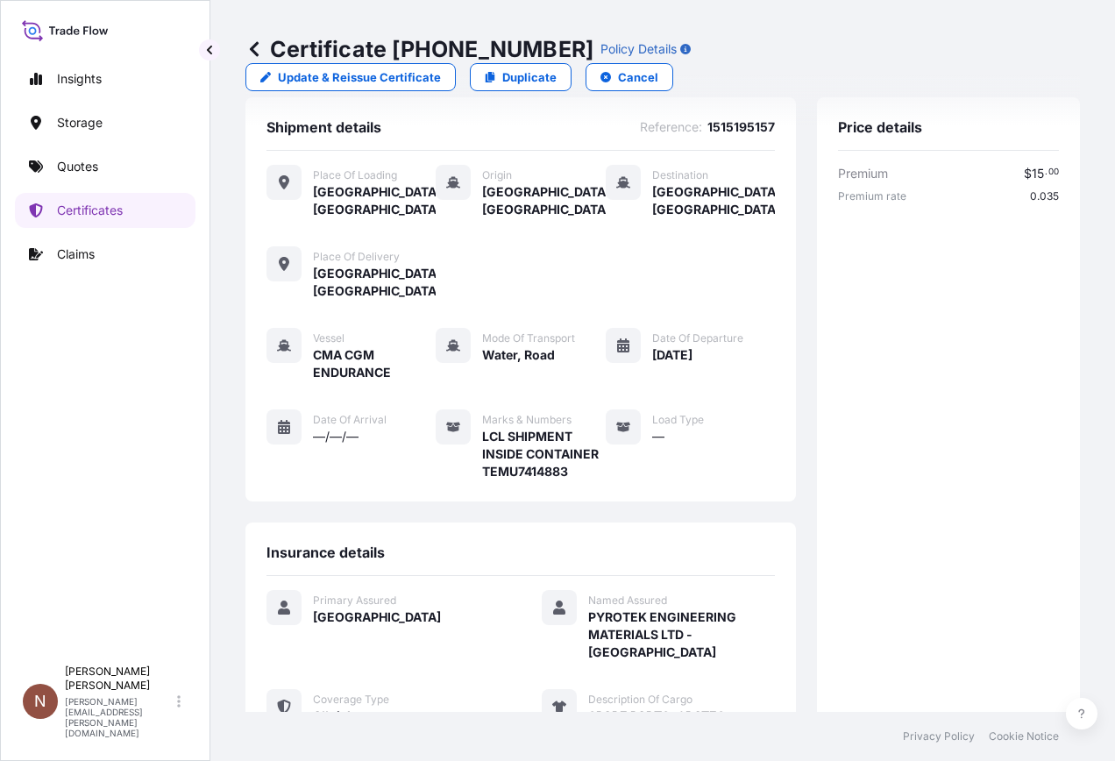
scroll to position [2, 0]
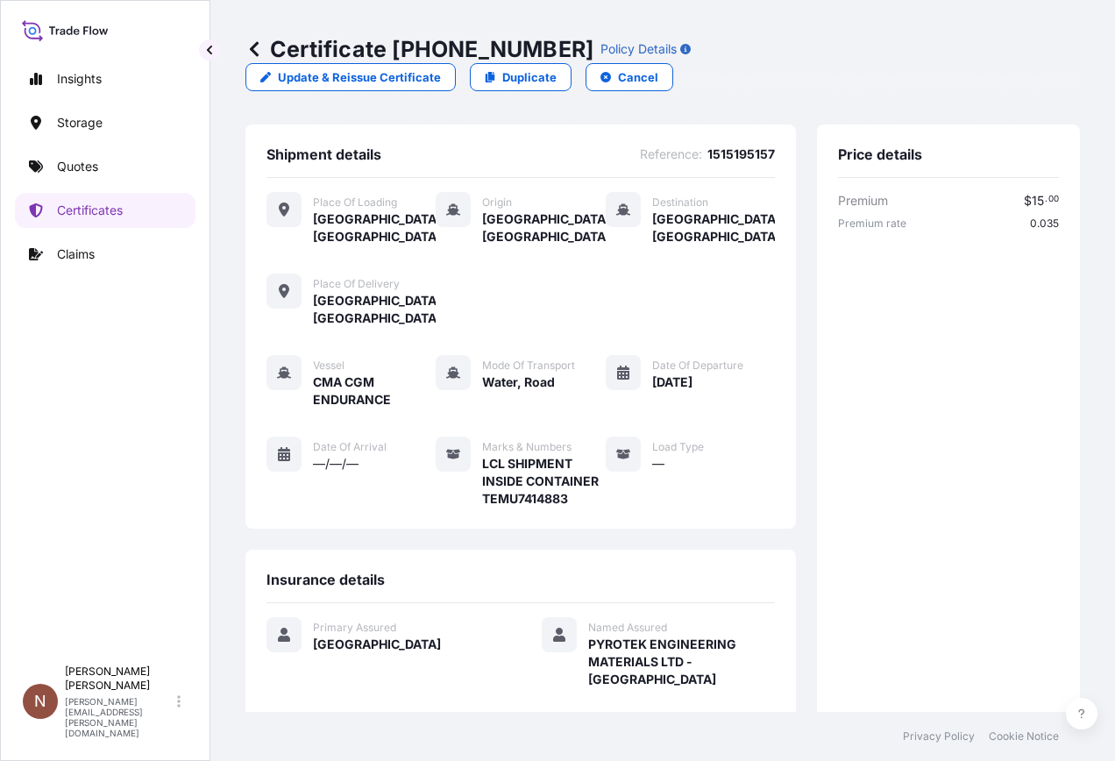
click at [740, 146] on span "1515195157" at bounding box center [742, 155] width 68 height 18
copy span "1515195157"
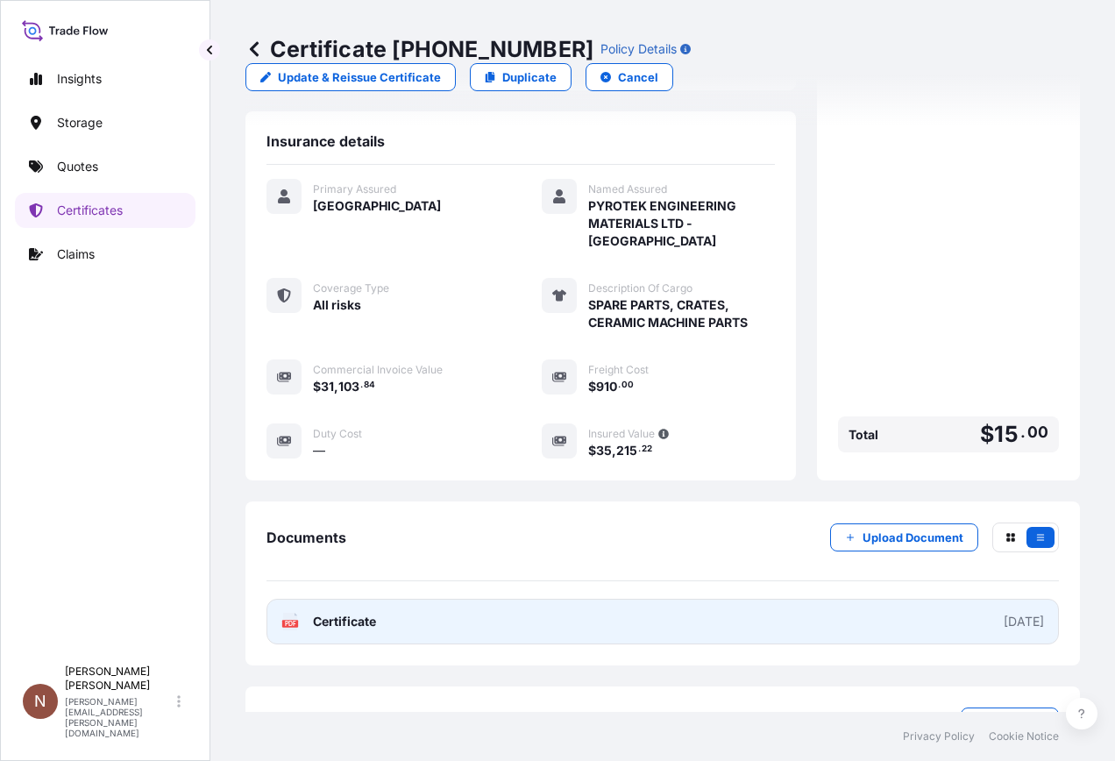
click at [355, 613] on span "Certificate" at bounding box center [344, 622] width 63 height 18
